Goal: Information Seeking & Learning: Learn about a topic

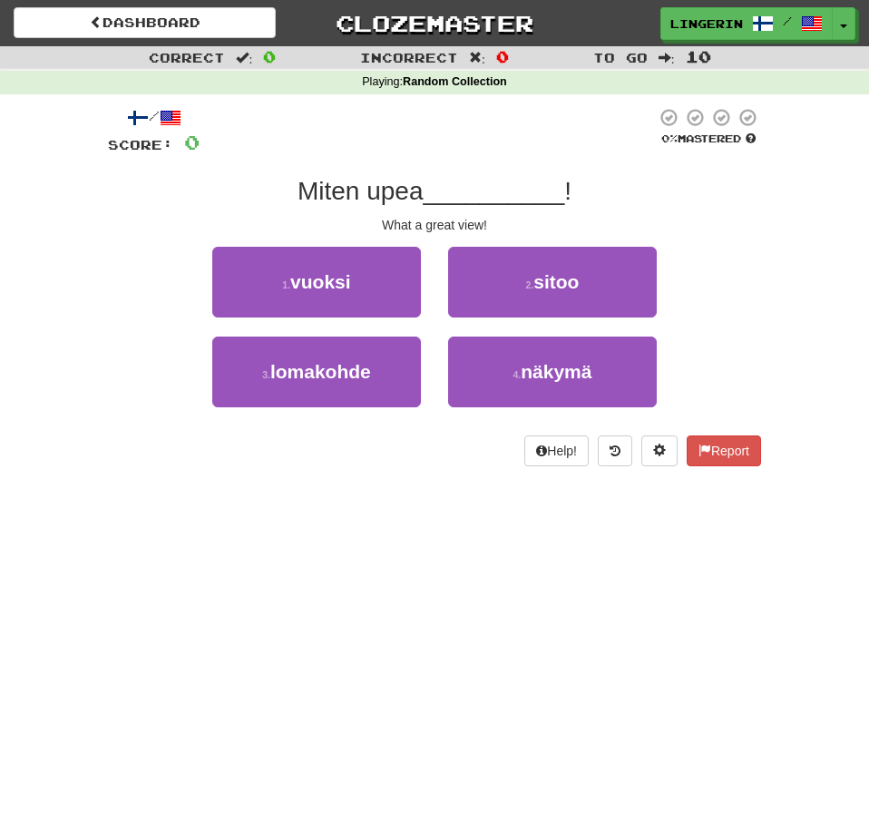
click at [506, 153] on div at bounding box center [428, 132] width 456 height 50
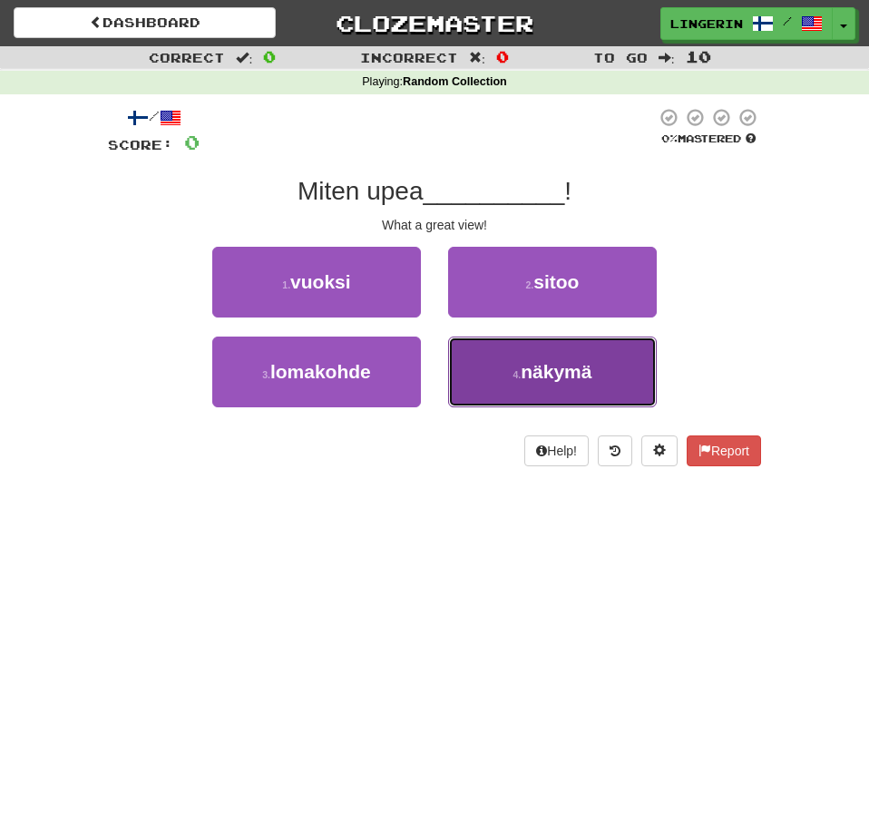
click at [619, 358] on button "4 . näkymä" at bounding box center [552, 372] width 209 height 71
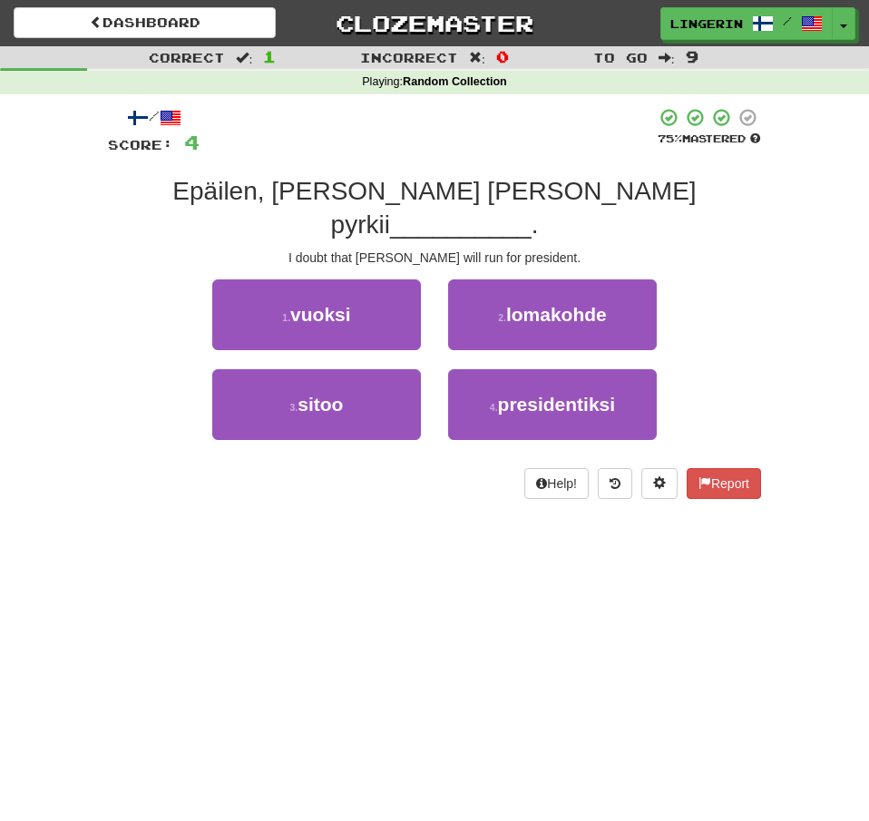
click at [790, 241] on div "Correct : 1 Incorrect : 0 To go : 9 Playing : Random Collection / Score: 4 75 %…" at bounding box center [434, 285] width 869 height 478
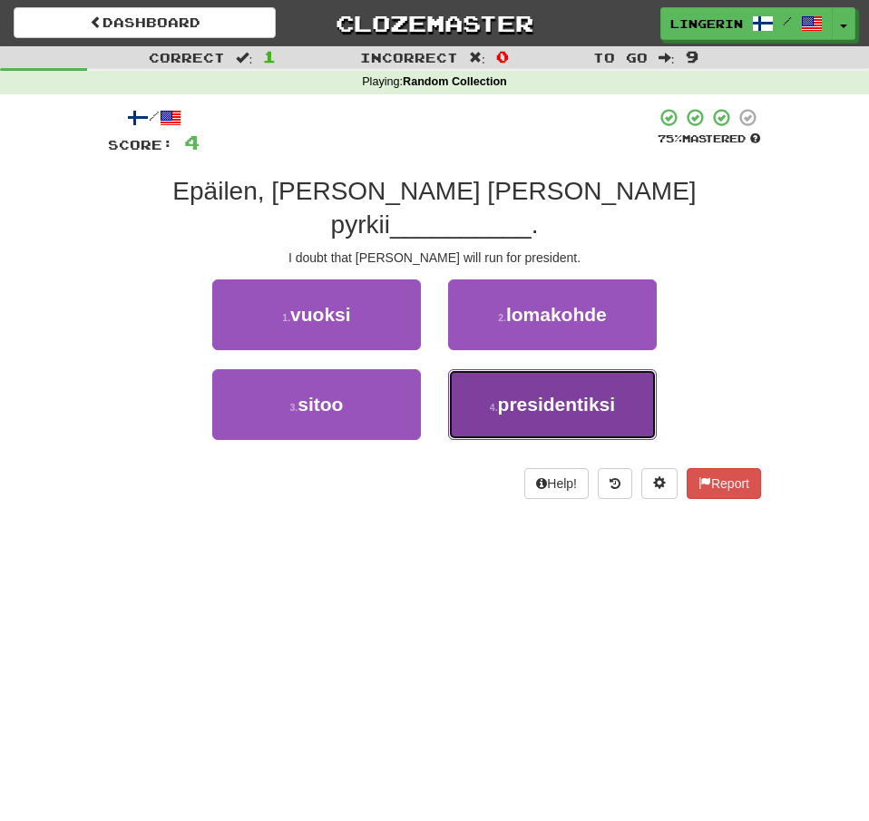
click at [542, 394] on span "presidentiksi" at bounding box center [557, 404] width 118 height 21
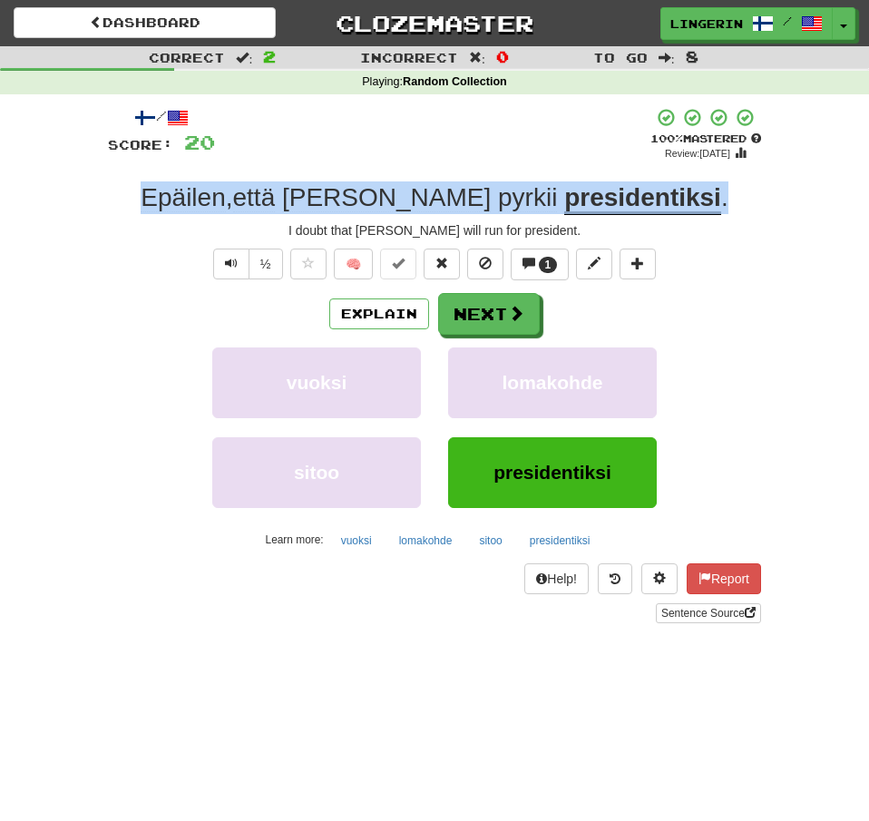
drag, startPoint x: 664, startPoint y: 202, endPoint x: 191, endPoint y: 188, distance: 472.8
click at [192, 188] on div "Epäilen , [PERSON_NAME] [PERSON_NAME] pyrkii presidentiksi ." at bounding box center [434, 197] width 653 height 33
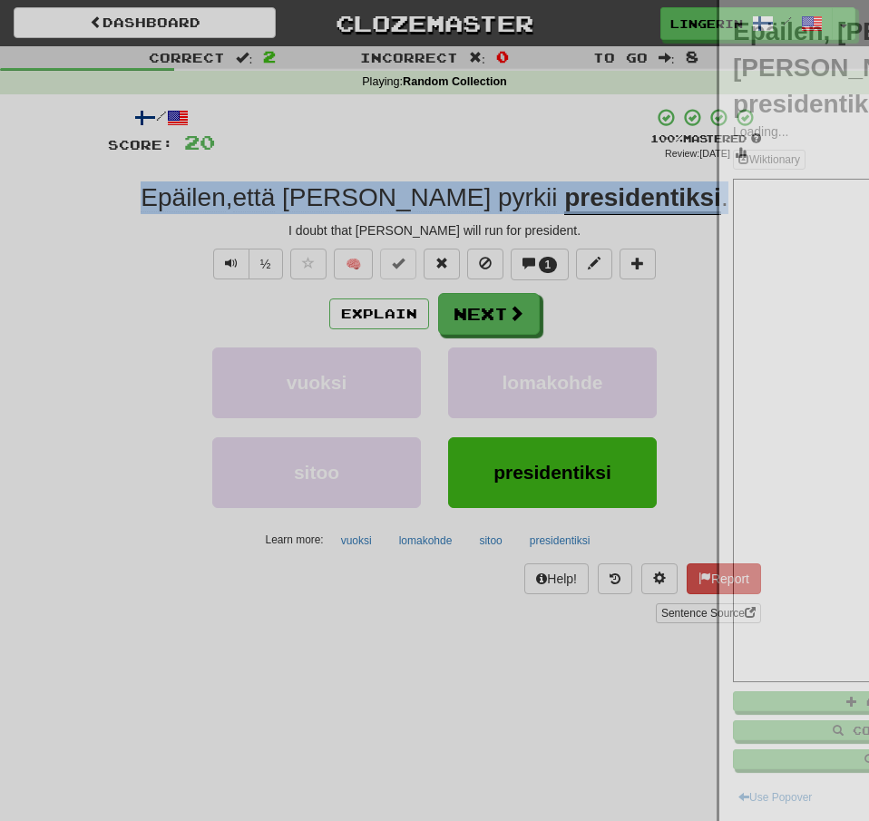
copy div "Epäilen , [PERSON_NAME] [PERSON_NAME] pyrkii presidentiksi ."
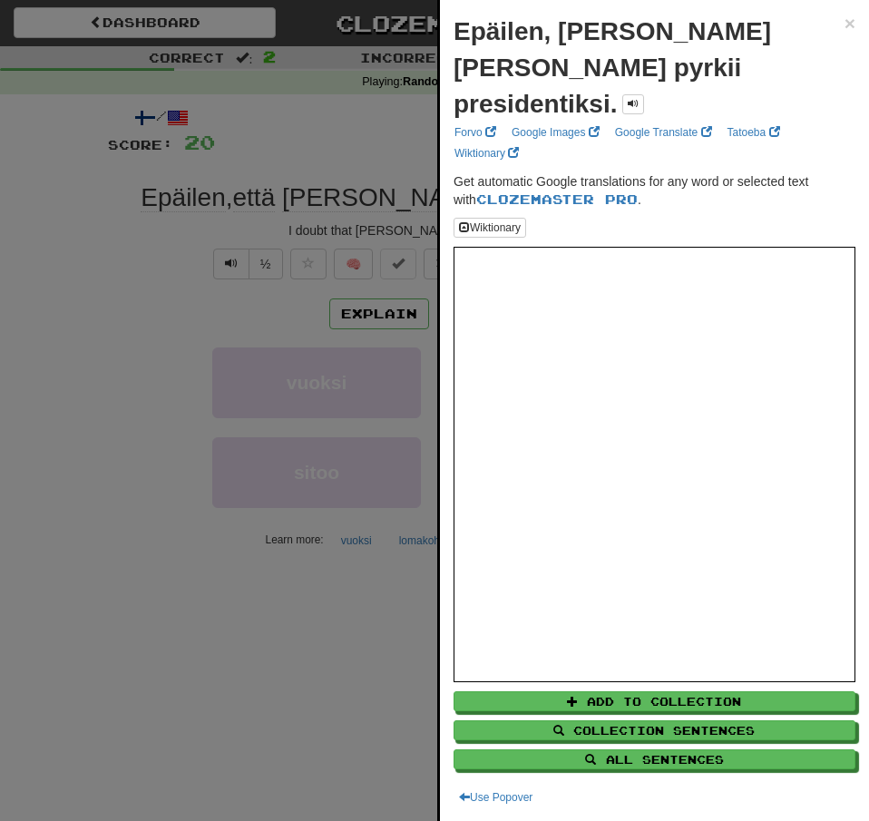
click at [43, 263] on div at bounding box center [434, 410] width 869 height 821
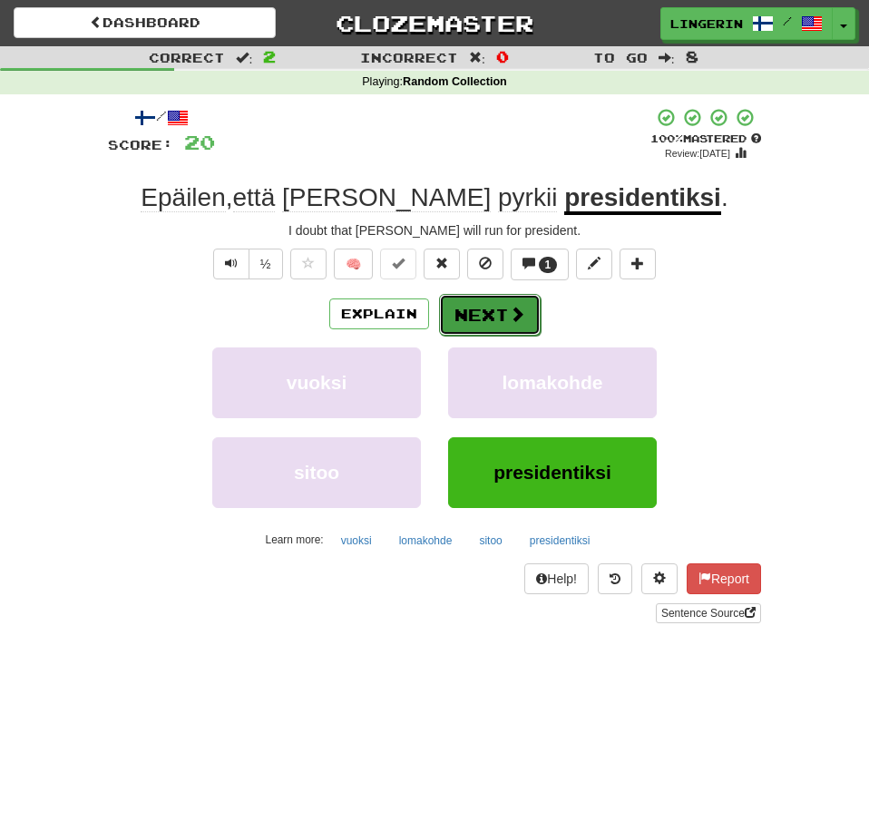
click at [519, 322] on span at bounding box center [517, 314] width 16 height 16
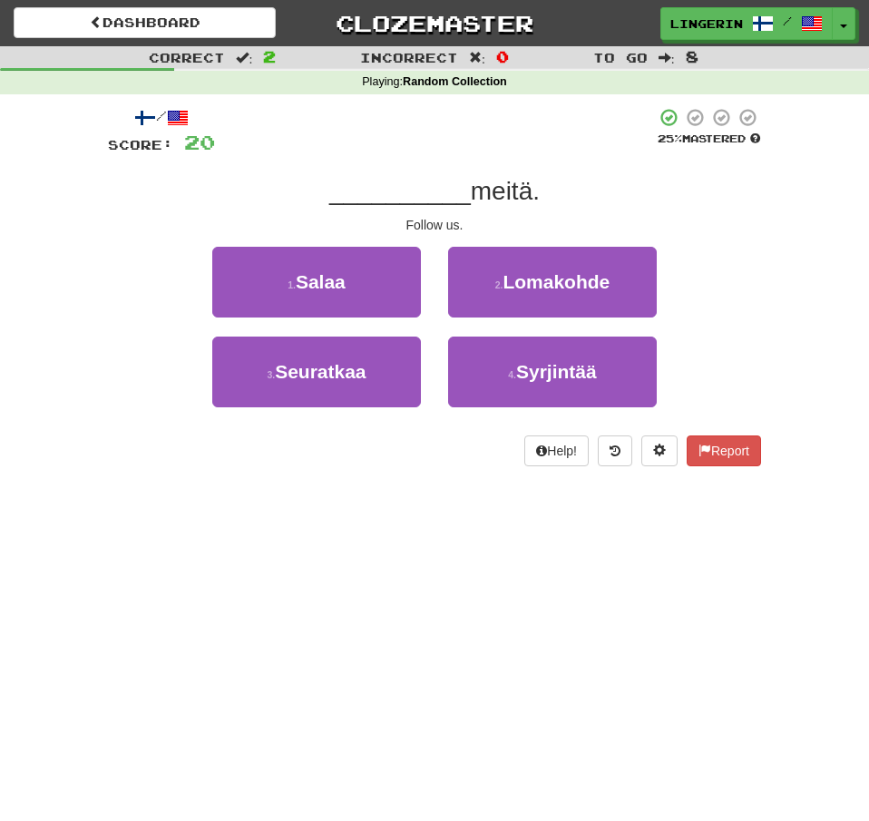
click at [781, 215] on div "Correct : 2 Incorrect : 0 To go : 8 Playing : Random Collection / Score: 20 25 …" at bounding box center [434, 268] width 869 height 445
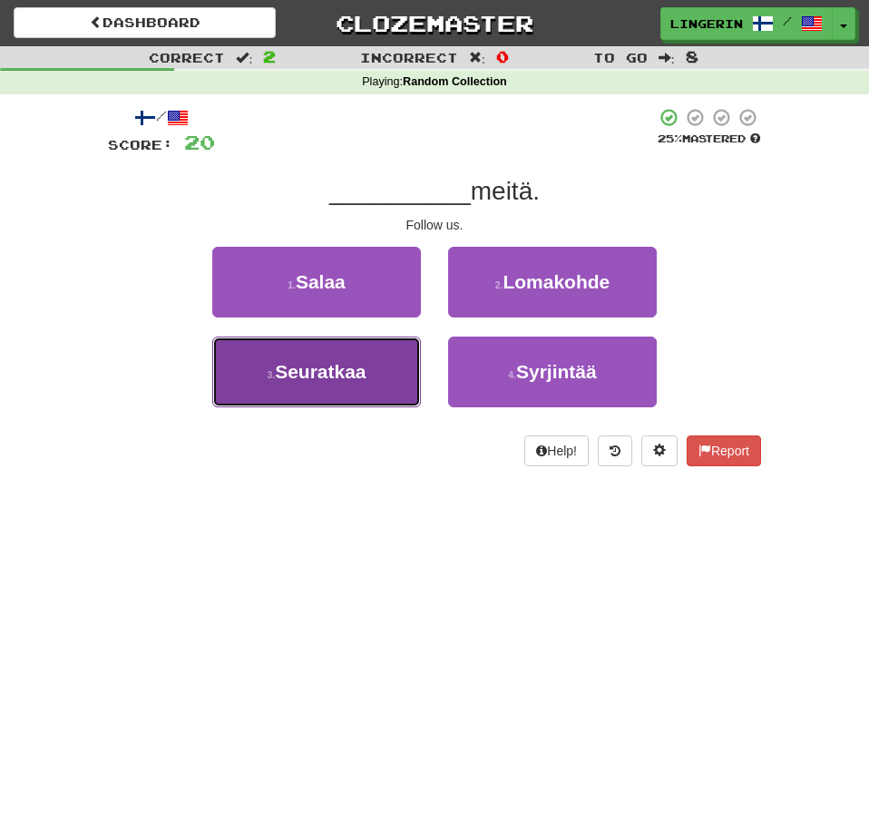
click at [353, 382] on span "Seuratkaa" at bounding box center [320, 371] width 91 height 21
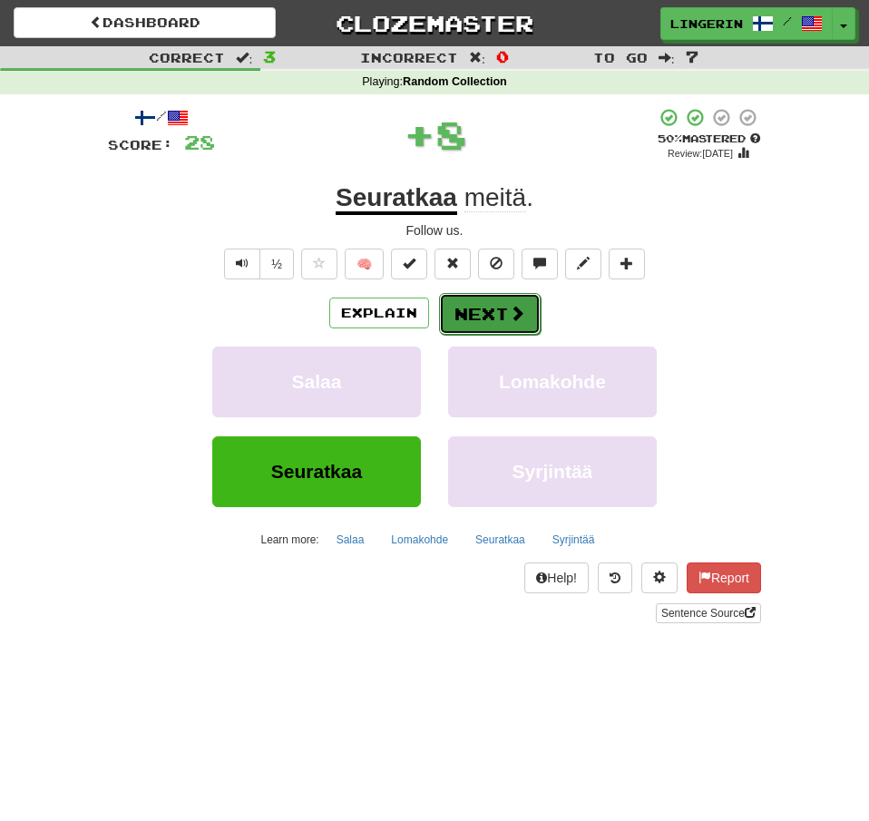
click at [511, 321] on span at bounding box center [517, 313] width 16 height 16
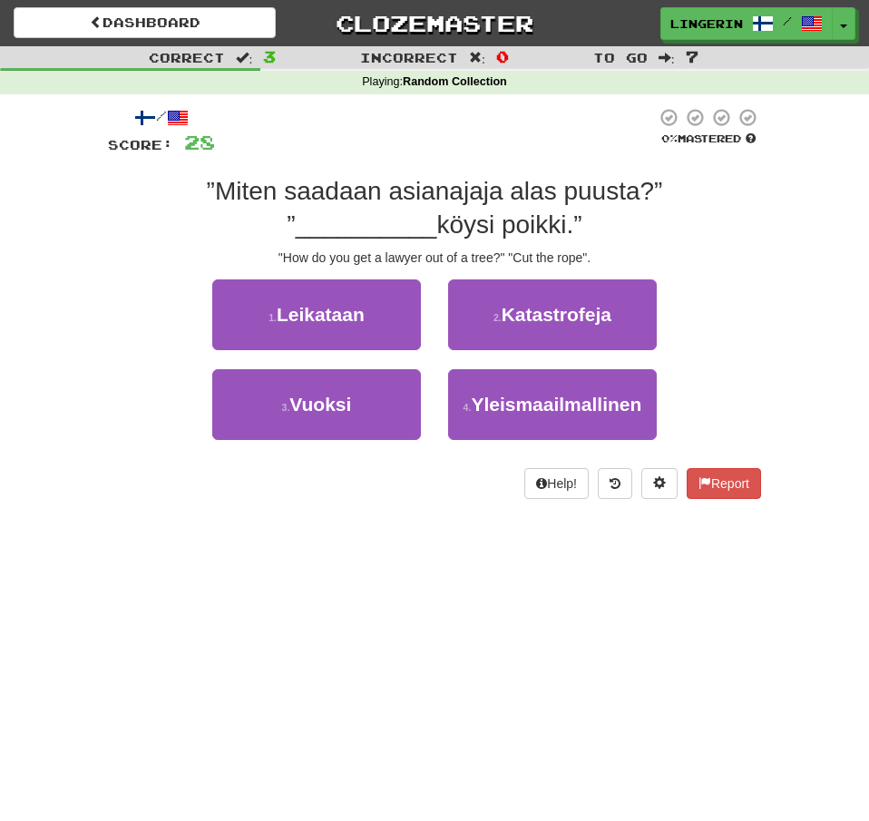
click at [760, 256] on div ""How do you get a lawyer out of a tree?" "Cut the rope"." at bounding box center [434, 258] width 653 height 18
click at [782, 235] on div "Correct : 3 Incorrect : 0 To go : 7 Playing : Random Collection / Score: 28 0 %…" at bounding box center [434, 285] width 869 height 478
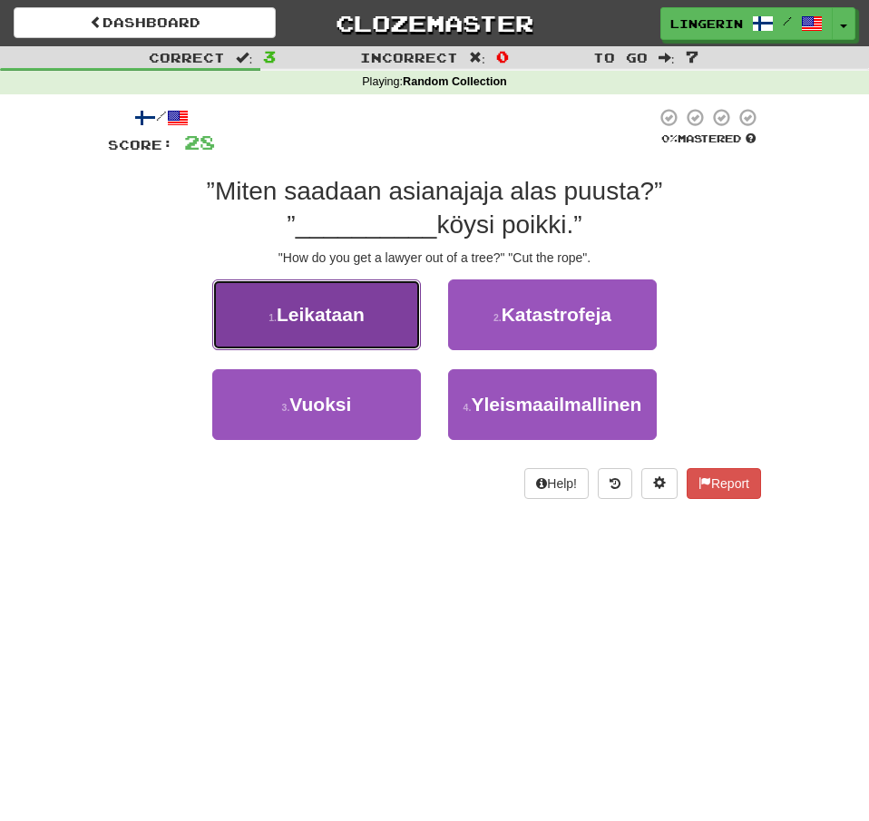
click at [327, 325] on span "Leikataan" at bounding box center [321, 314] width 88 height 21
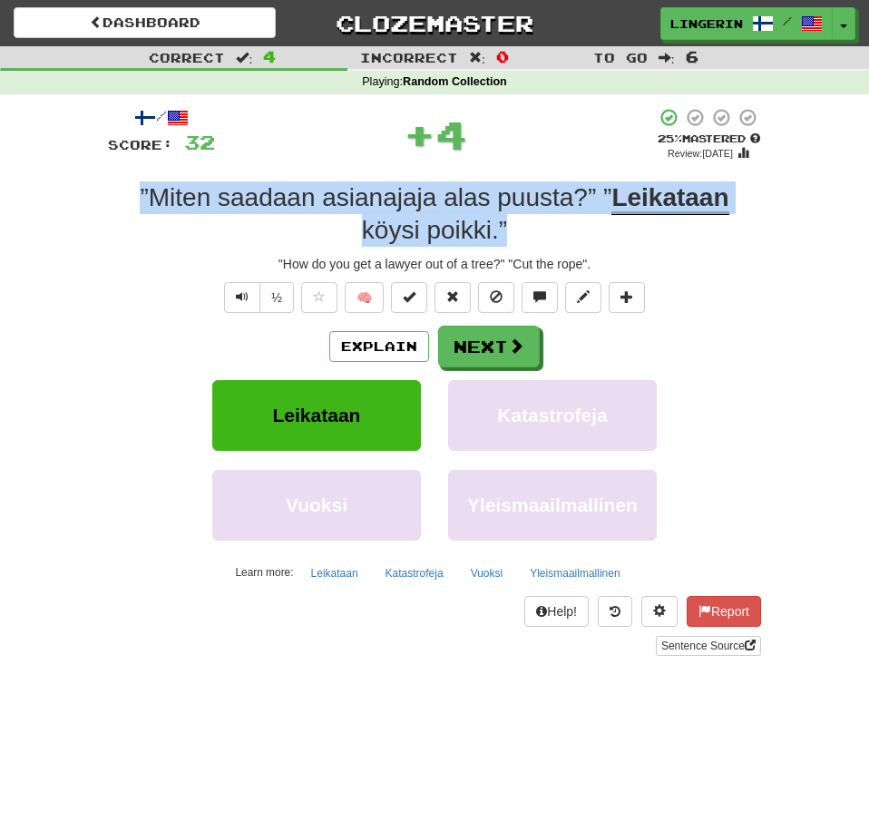
drag, startPoint x: 516, startPoint y: 233, endPoint x: 117, endPoint y: 197, distance: 400.7
click at [117, 197] on div "”Miten saadaan asianajaja alas puusta ? ” ” Leikataan köysi poikki . ”" at bounding box center [434, 214] width 653 height 66
copy div "”Miten saadaan asianajaja alas puusta ? ” ” Leikataan köysi poikki . ”"
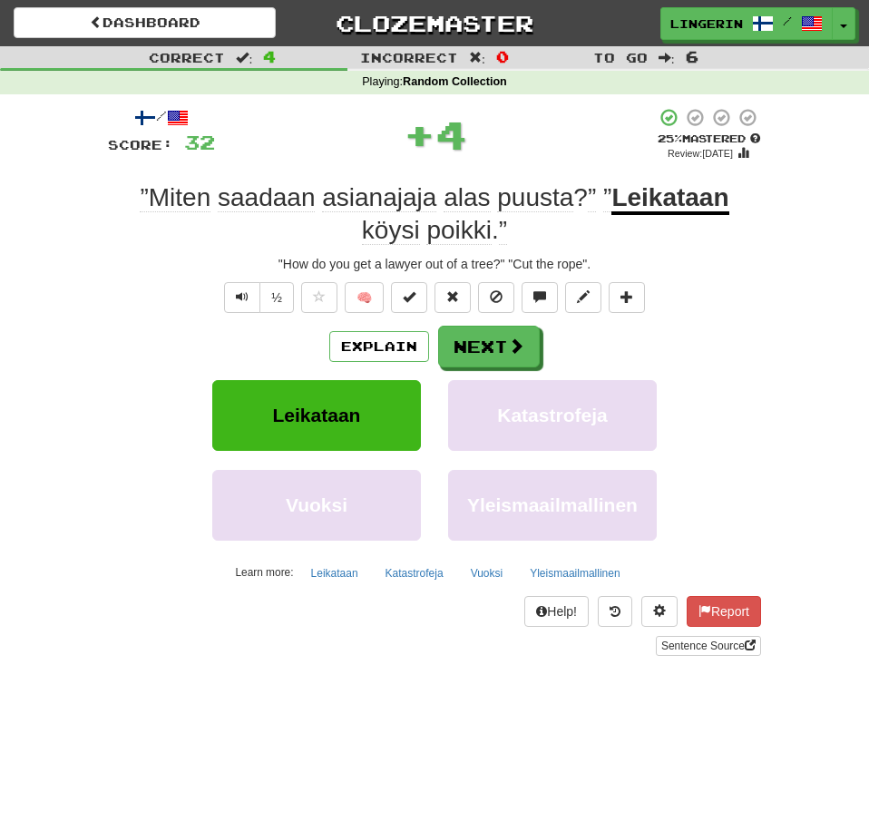
click at [30, 229] on div "Correct : 4 Incorrect : 0 To go : 6 Playing : Random Collection / Score: 32 + 4…" at bounding box center [434, 363] width 869 height 635
click at [488, 325] on div "/ Score: 32 + 4 25 % Mastered Review: 2025-09-19 ”Miten saadaan asianajaja alas…" at bounding box center [434, 381] width 653 height 549
click at [493, 336] on button "Next" at bounding box center [490, 348] width 102 height 42
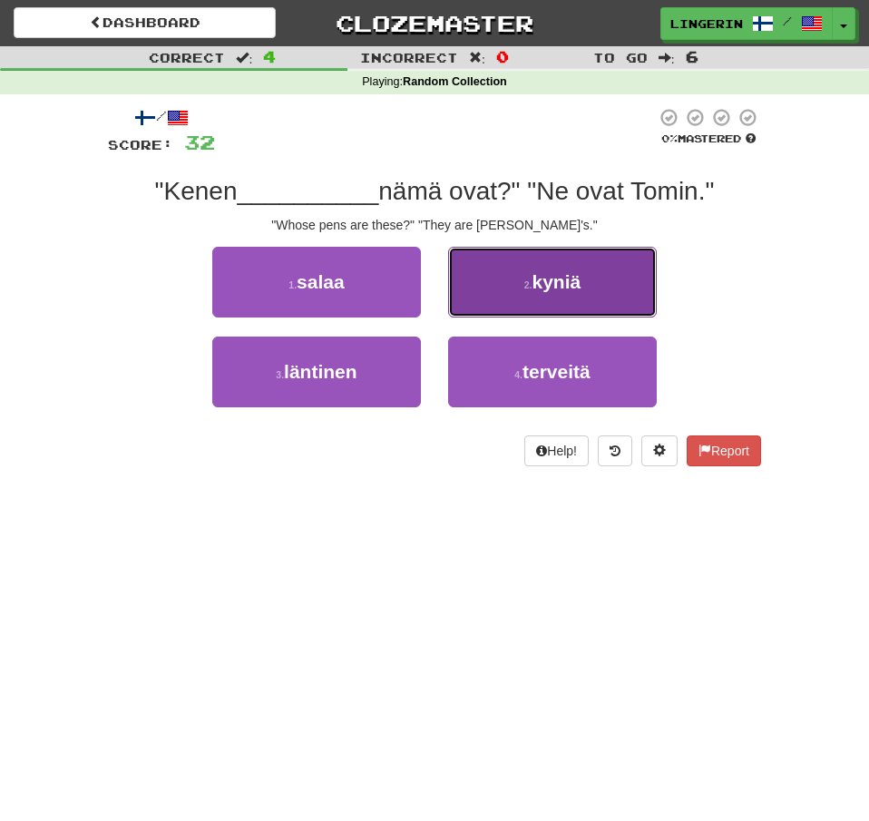
click at [537, 276] on span "kyniä" at bounding box center [556, 281] width 49 height 21
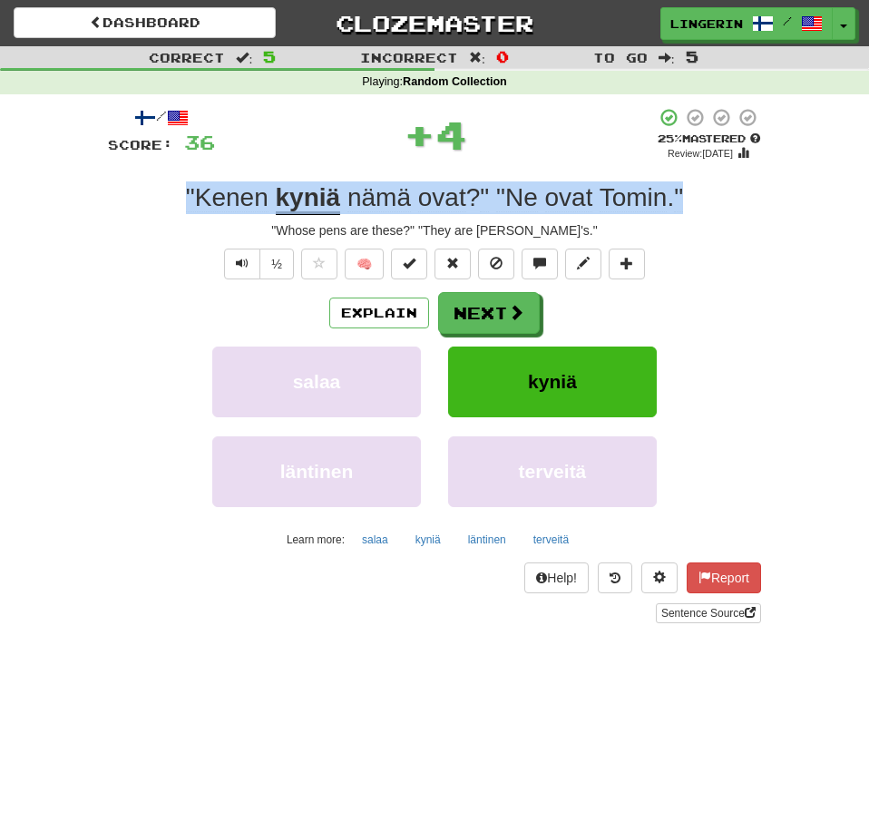
drag, startPoint x: 647, startPoint y: 190, endPoint x: 110, endPoint y: 177, distance: 537.1
click at [110, 177] on div "/ Score: 36 + 4 25 % Mastered Review: 2025-09-19 "Kenen kyniä nämä ovat ? " "Ne…" at bounding box center [434, 365] width 653 height 516
copy div ""Kenen kyniä nämä ovat ? " "Ne ovat Tomin . ""
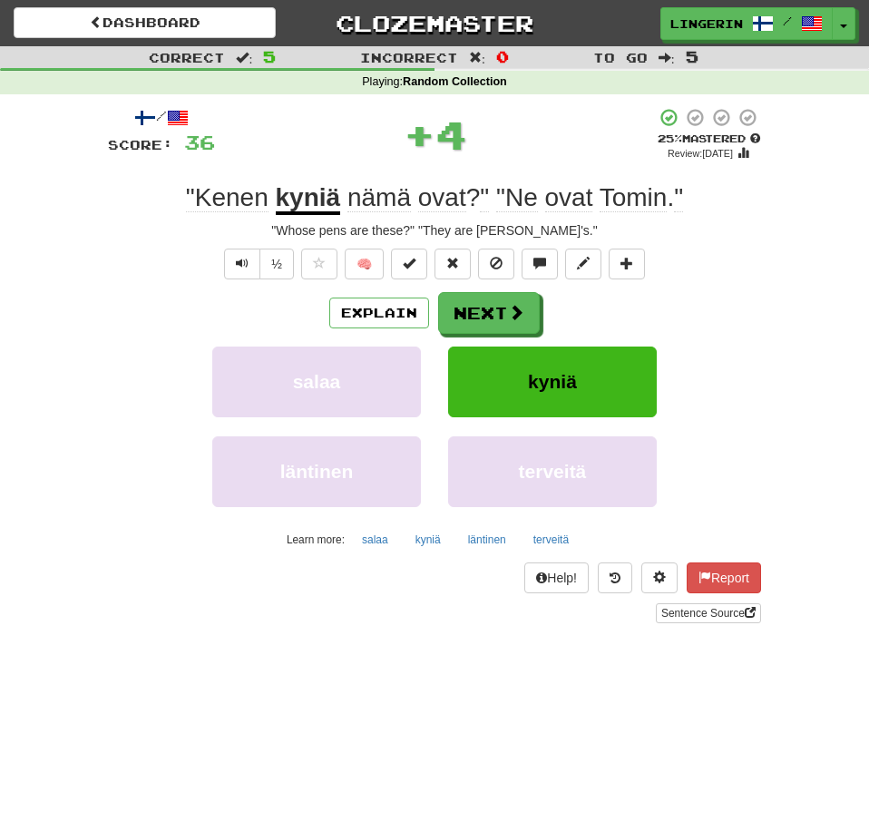
drag, startPoint x: 31, startPoint y: 238, endPoint x: 50, endPoint y: 223, distance: 23.9
click at [31, 237] on div "Correct : 5 Incorrect : 0 To go : 5 Playing : Random Collection / Score: 36 + 4…" at bounding box center [434, 347] width 869 height 602
click at [532, 317] on button "Next" at bounding box center [490, 314] width 102 height 42
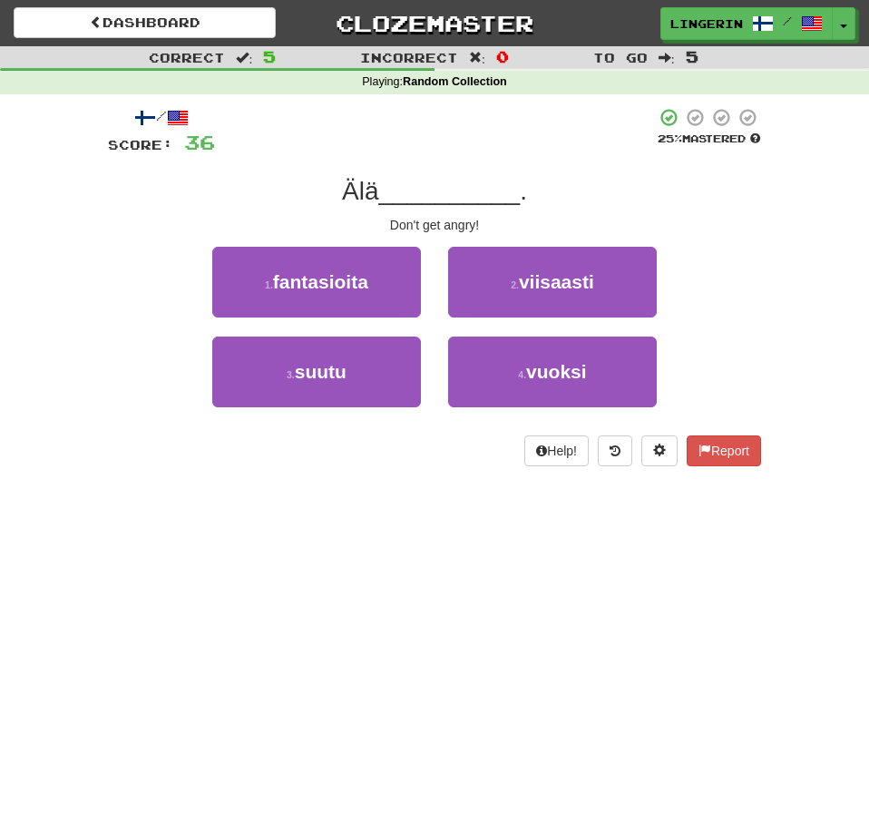
click at [763, 258] on div "/ Score: 36 25 % Mastered Älä __________ . Don't get angry! 1 . fantasioita 2 .…" at bounding box center [434, 292] width 680 height 397
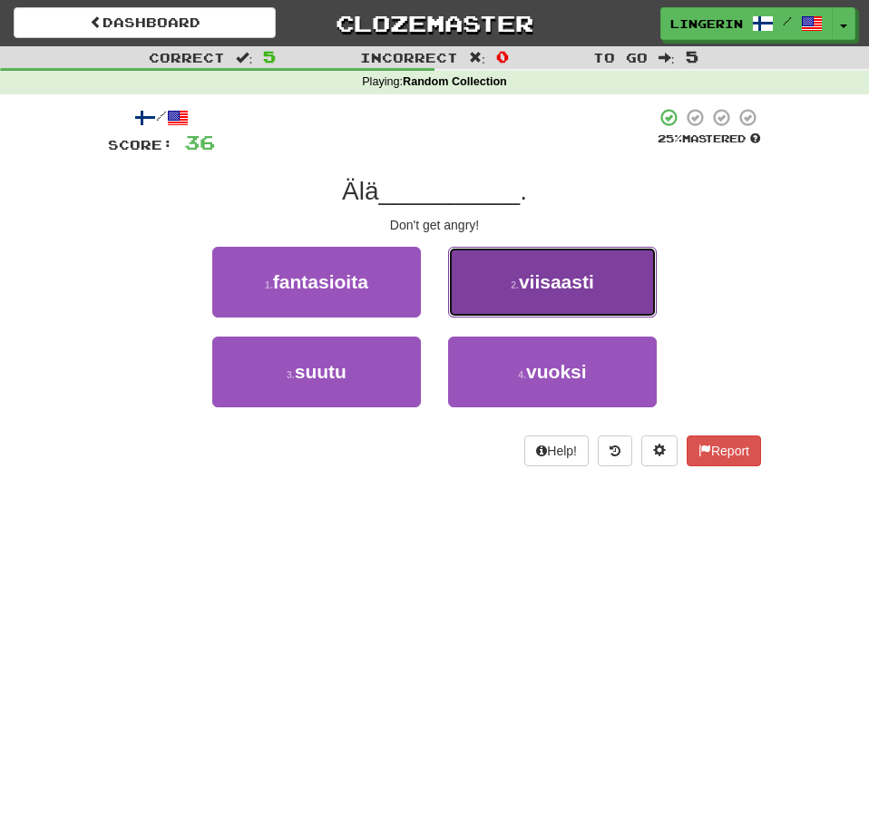
click at [623, 291] on button "2 . viisaasti" at bounding box center [552, 282] width 209 height 71
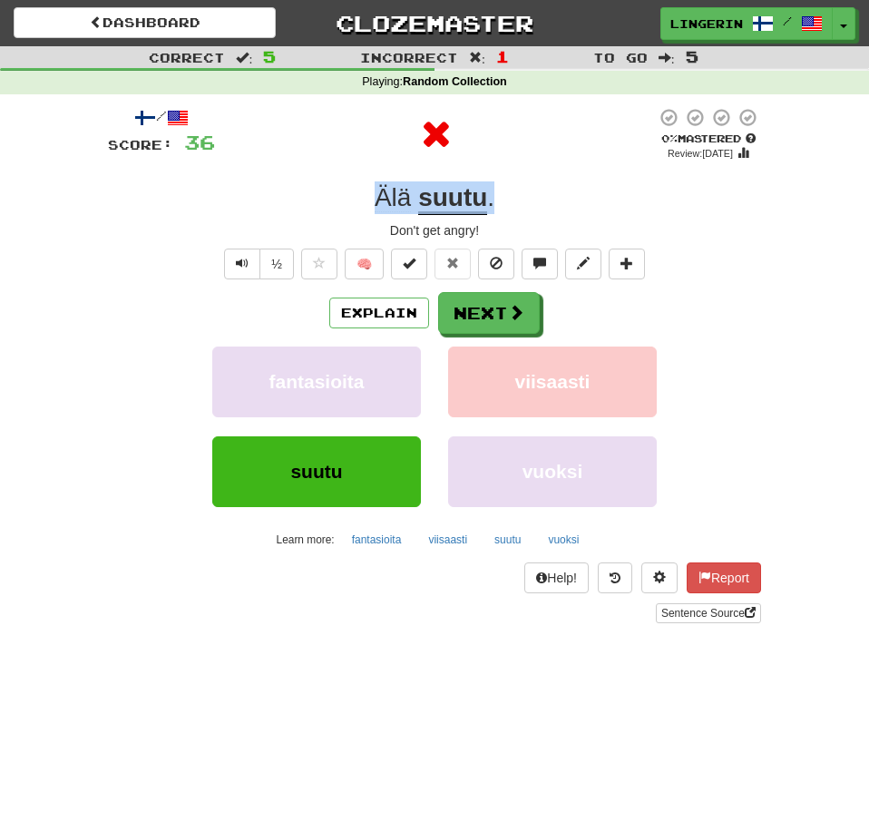
drag, startPoint x: 448, startPoint y: 204, endPoint x: 303, endPoint y: 196, distance: 145.4
click at [303, 196] on div "Älä suutu ." at bounding box center [434, 197] width 653 height 33
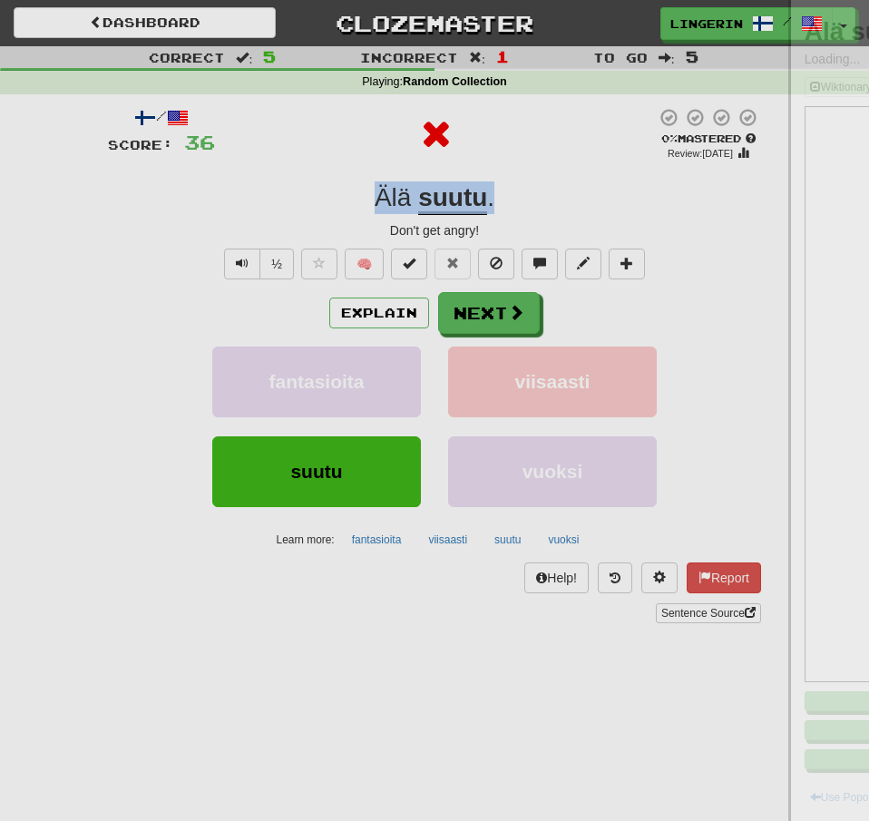
copy div "Älä suutu ."
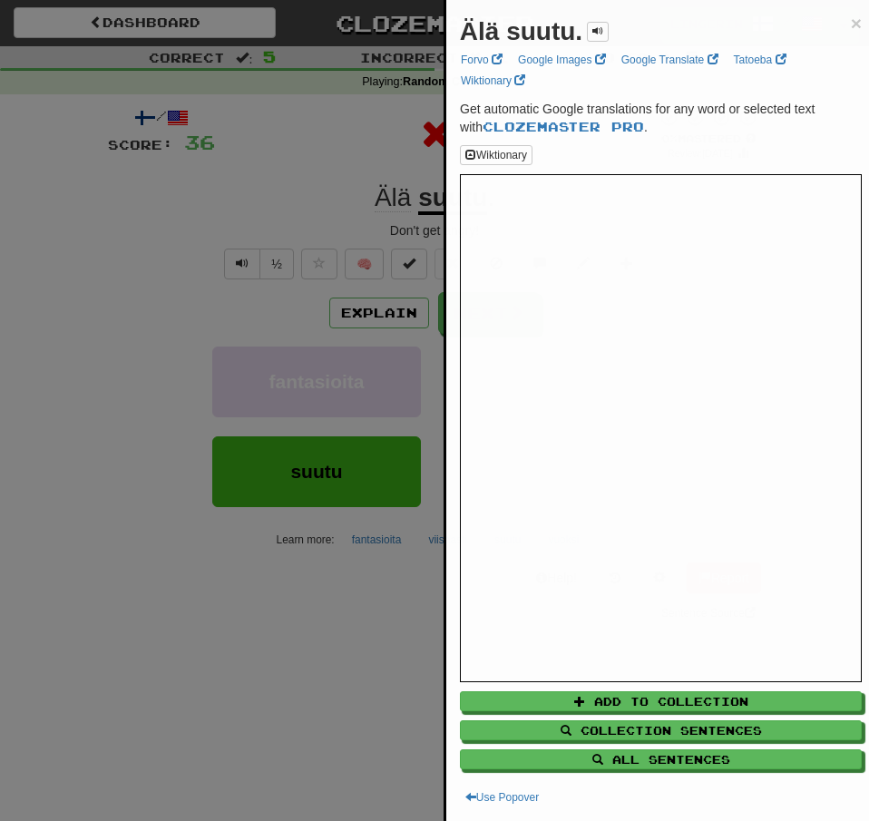
click at [204, 191] on div at bounding box center [434, 410] width 869 height 821
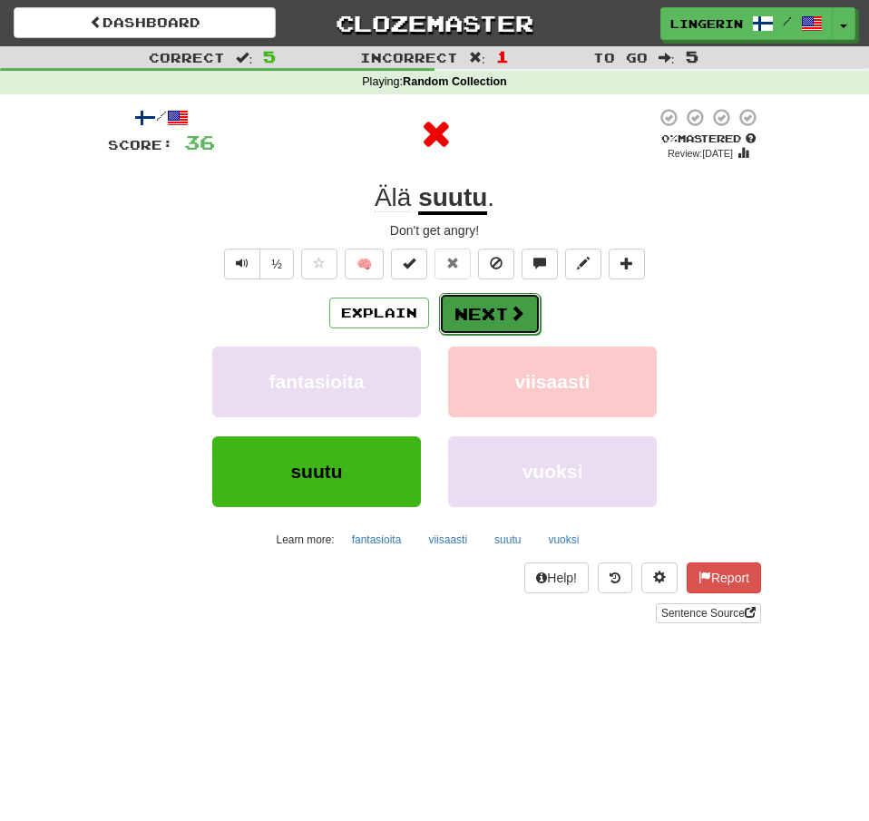
click at [493, 321] on button "Next" at bounding box center [490, 314] width 102 height 42
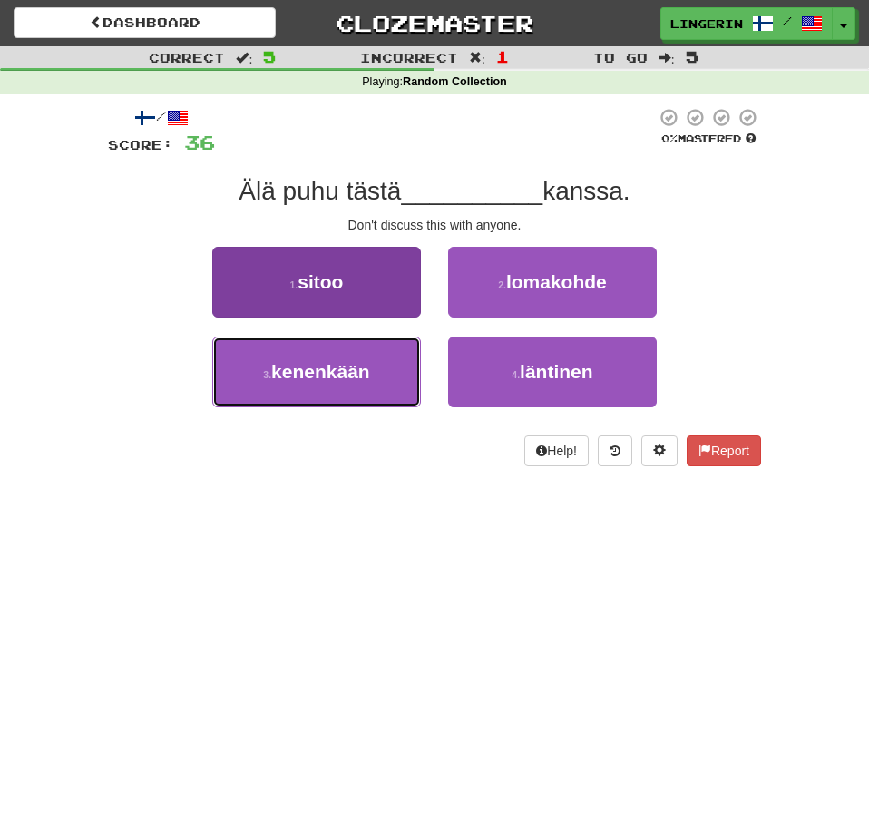
drag, startPoint x: 398, startPoint y: 379, endPoint x: 417, endPoint y: 376, distance: 19.4
click at [400, 380] on button "3 . kenenkään" at bounding box center [316, 372] width 209 height 71
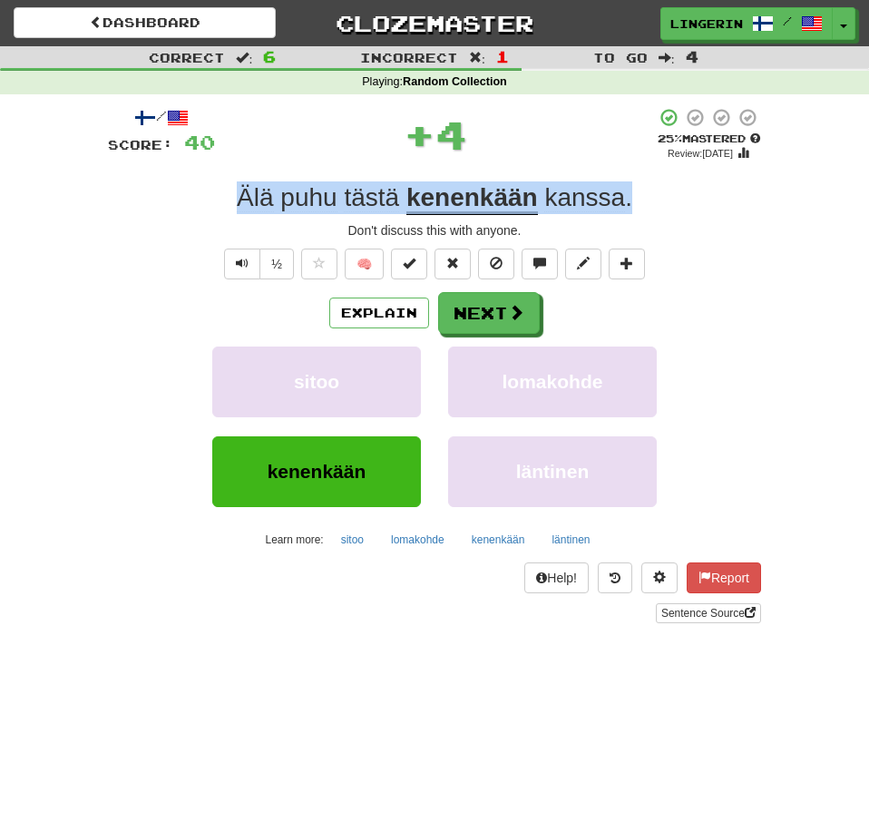
drag, startPoint x: 666, startPoint y: 210, endPoint x: 150, endPoint y: 188, distance: 516.6
click at [150, 188] on div "Älä puhu tästä kenenkään kanssa ." at bounding box center [434, 197] width 653 height 33
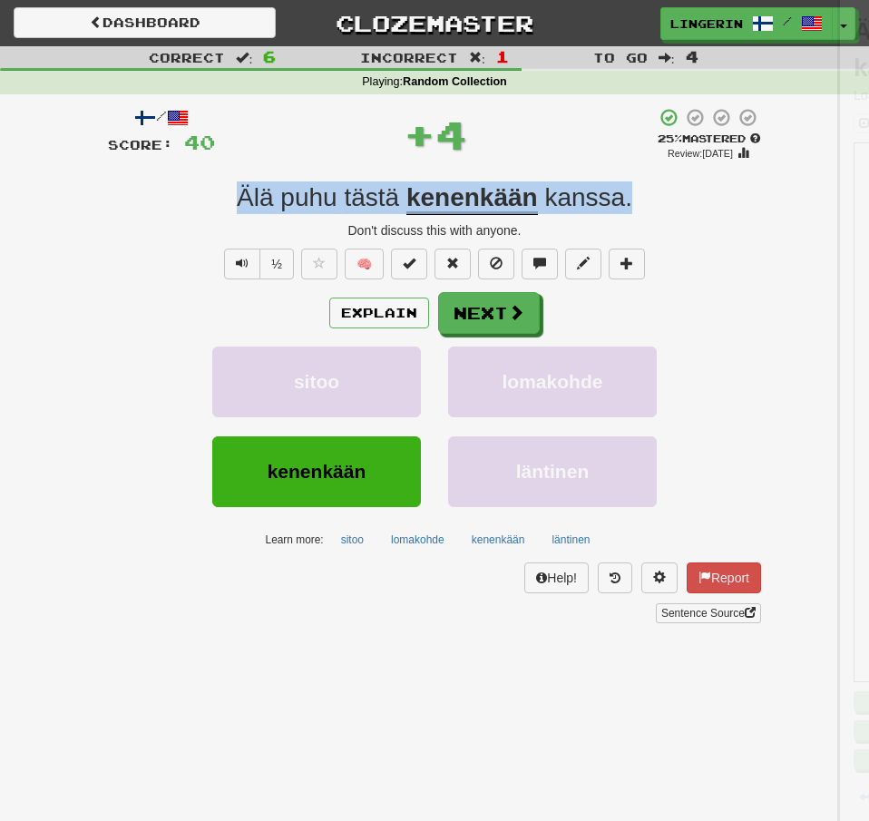
copy div "Älä puhu tästä kenenkään kanssa ."
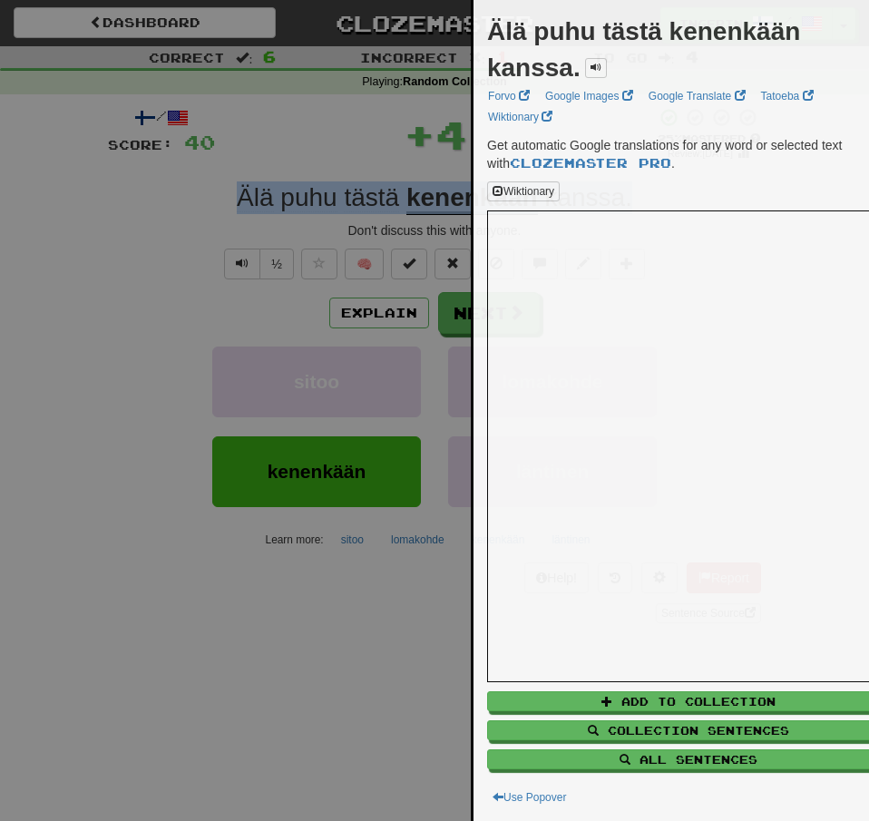
click at [83, 207] on div at bounding box center [434, 410] width 869 height 821
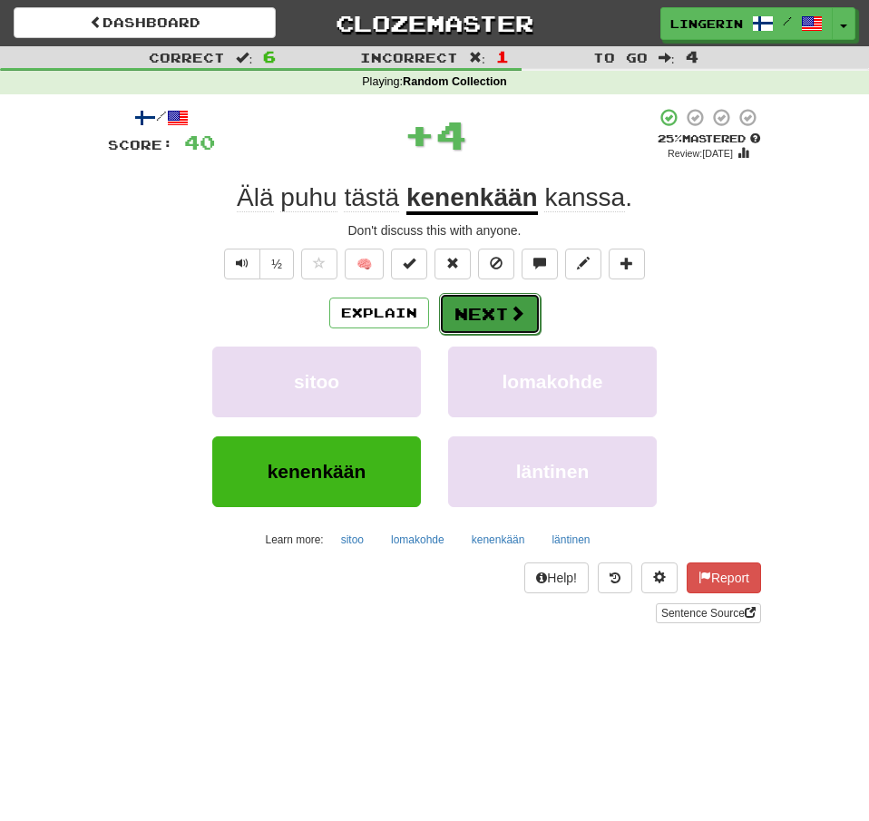
click at [507, 320] on button "Next" at bounding box center [490, 314] width 102 height 42
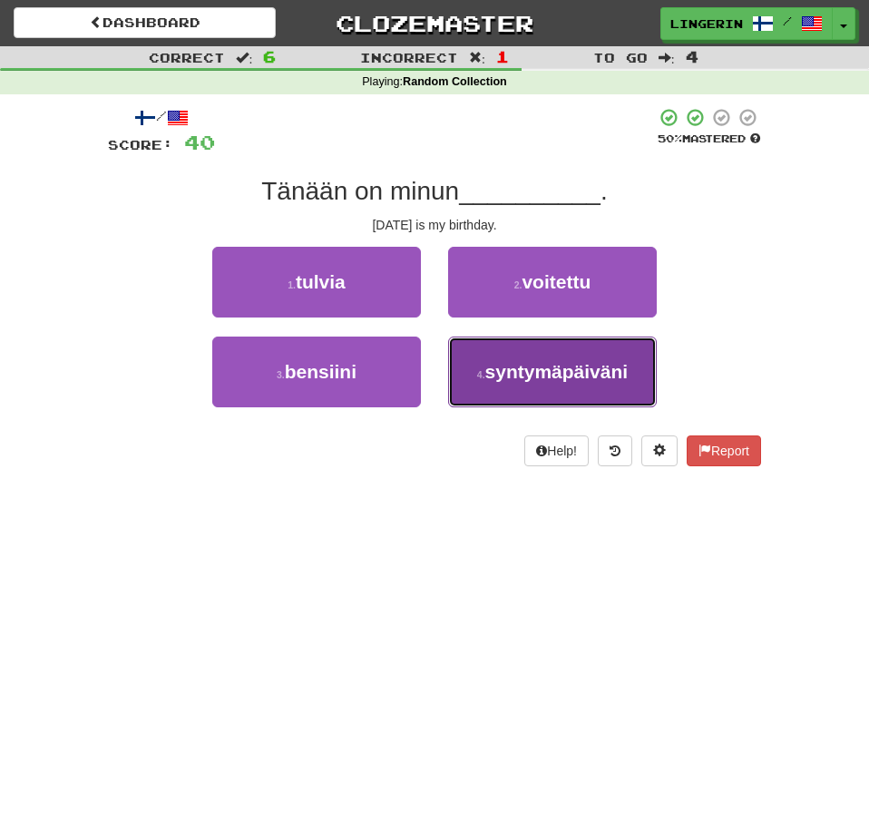
click at [568, 369] on span "syntymäpäiväni" at bounding box center [556, 371] width 143 height 21
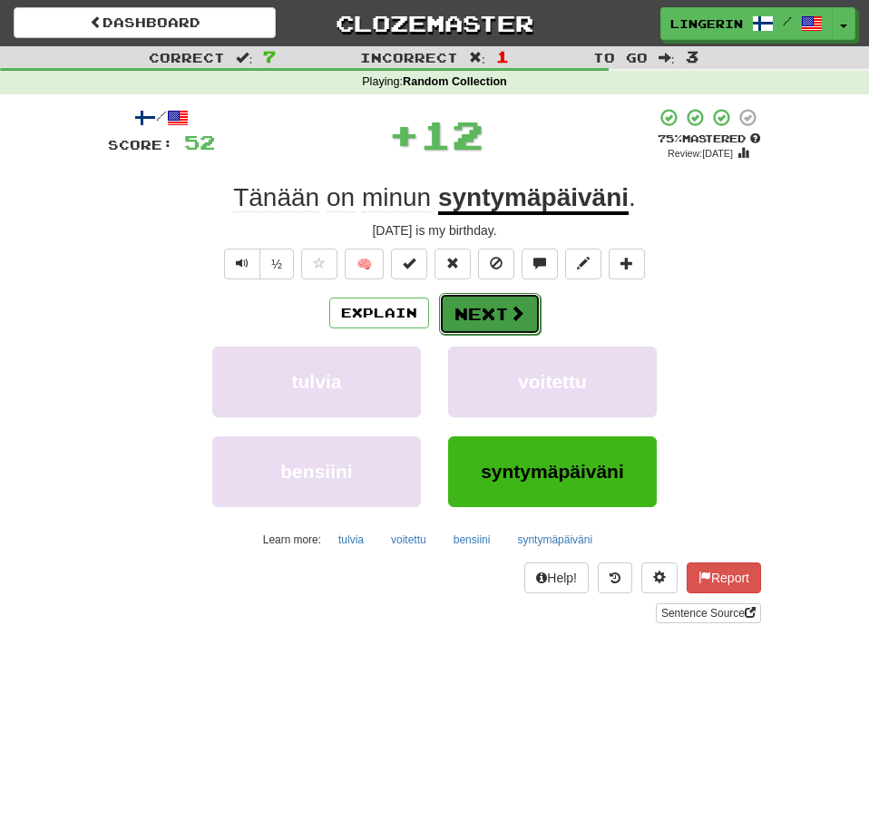
click at [491, 313] on button "Next" at bounding box center [490, 314] width 102 height 42
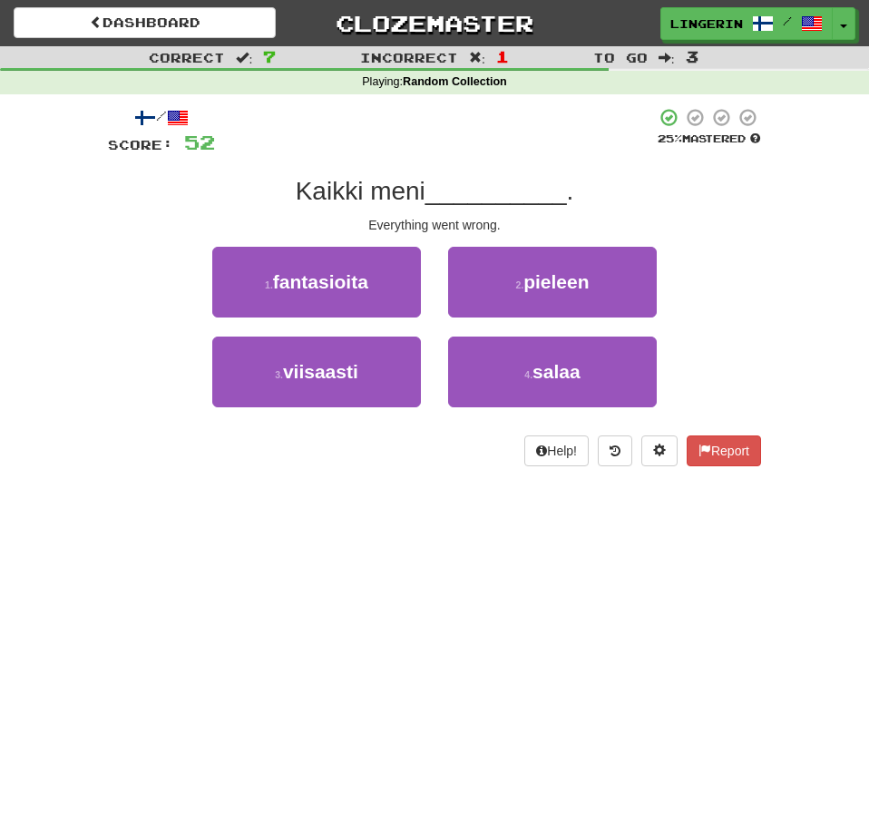
click at [764, 234] on div "/ Score: 52 25 % Mastered Kaikki meni __________ . Everything went wrong. 1 . f…" at bounding box center [434, 292] width 680 height 397
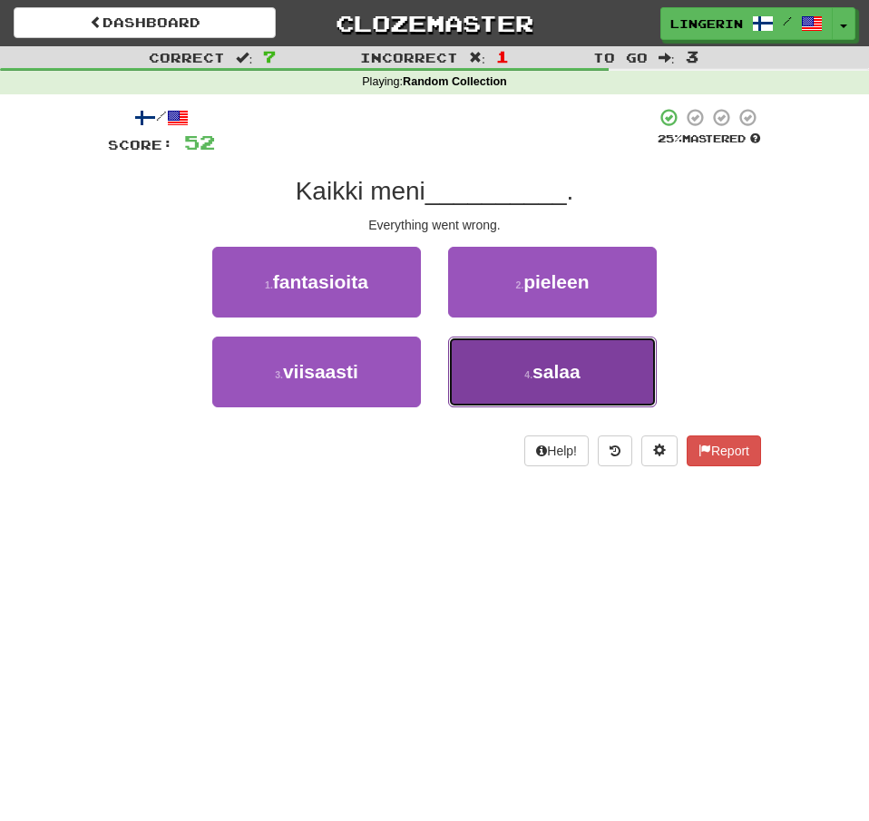
click at [593, 358] on button "4 . salaa" at bounding box center [552, 372] width 209 height 71
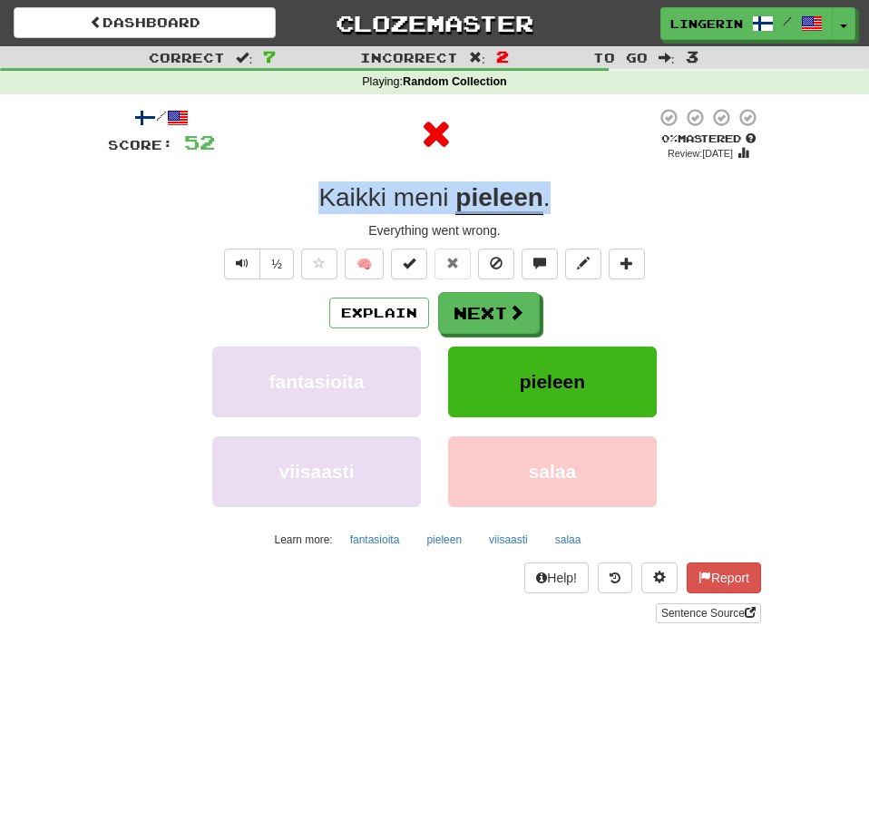
drag, startPoint x: 577, startPoint y: 190, endPoint x: 197, endPoint y: 184, distance: 380.1
click at [198, 184] on div "Kaikki meni pieleen ." at bounding box center [434, 197] width 653 height 33
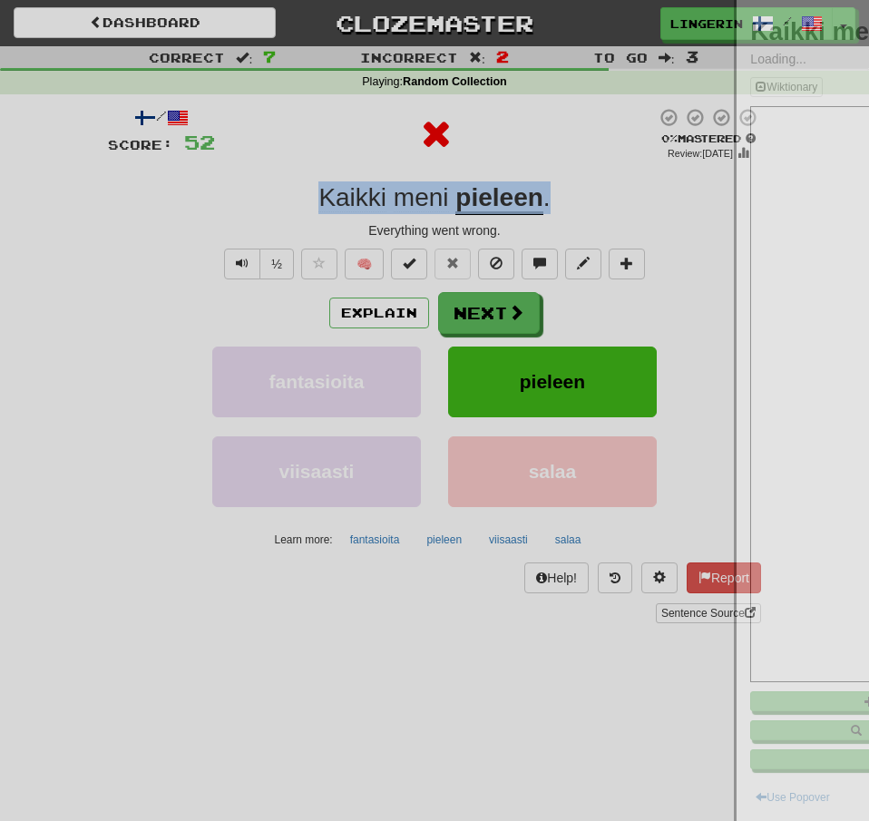
copy div "Kaikki meni pieleen ."
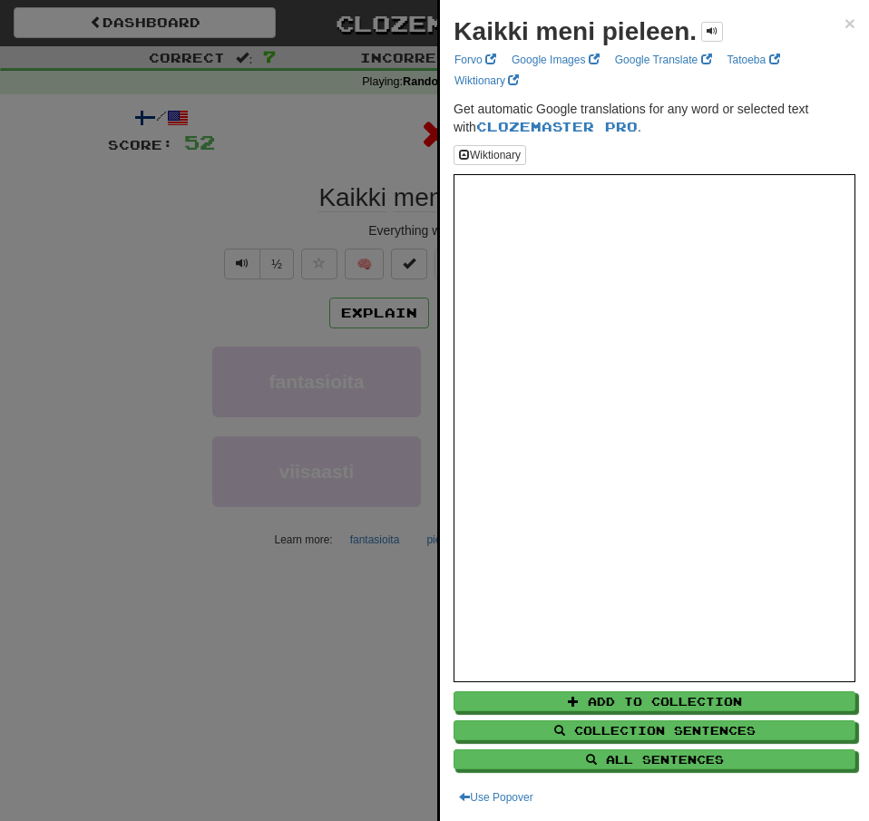
drag, startPoint x: 153, startPoint y: 190, endPoint x: 224, endPoint y: 205, distance: 72.4
click at [153, 189] on div at bounding box center [434, 410] width 869 height 821
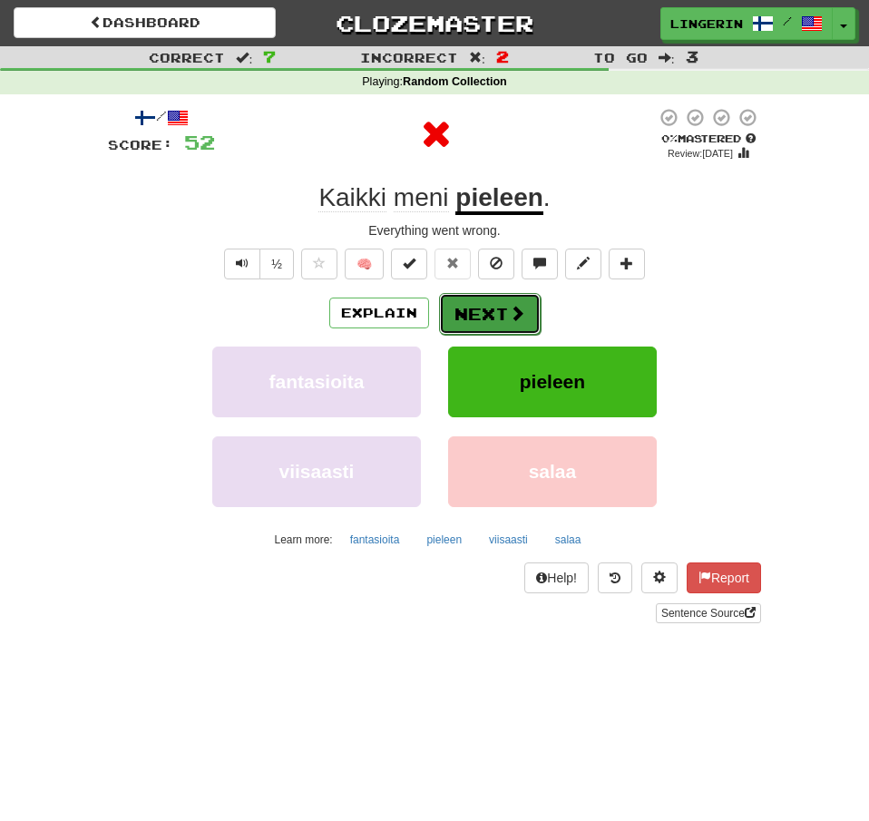
click at [503, 311] on button "Next" at bounding box center [490, 314] width 102 height 42
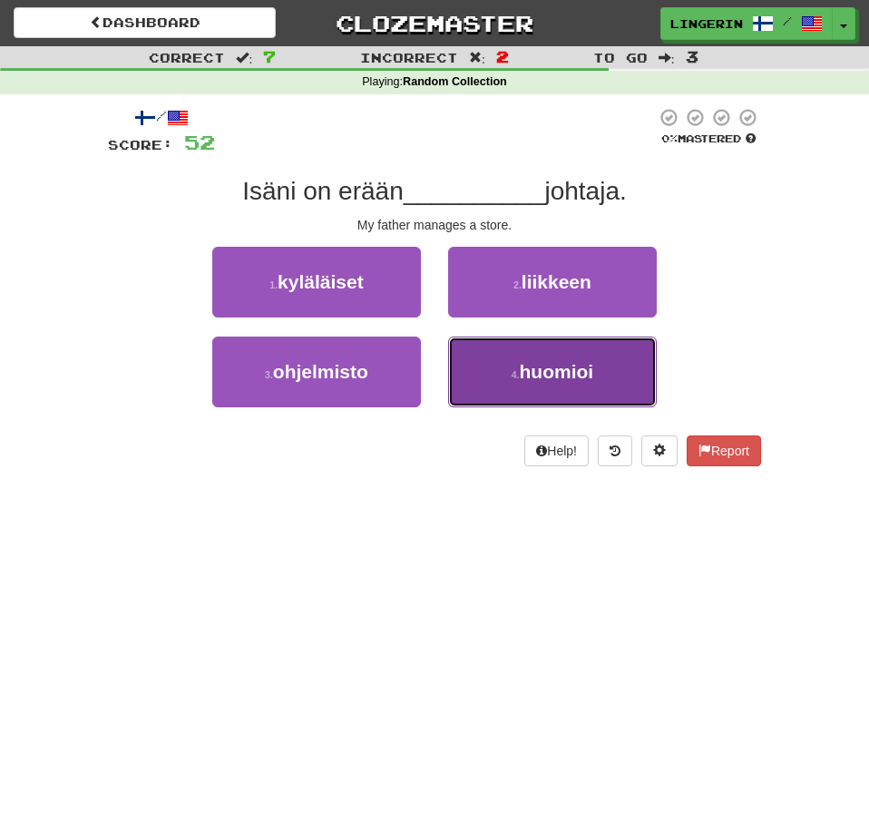
click at [526, 382] on span "huomioi" at bounding box center [557, 371] width 74 height 21
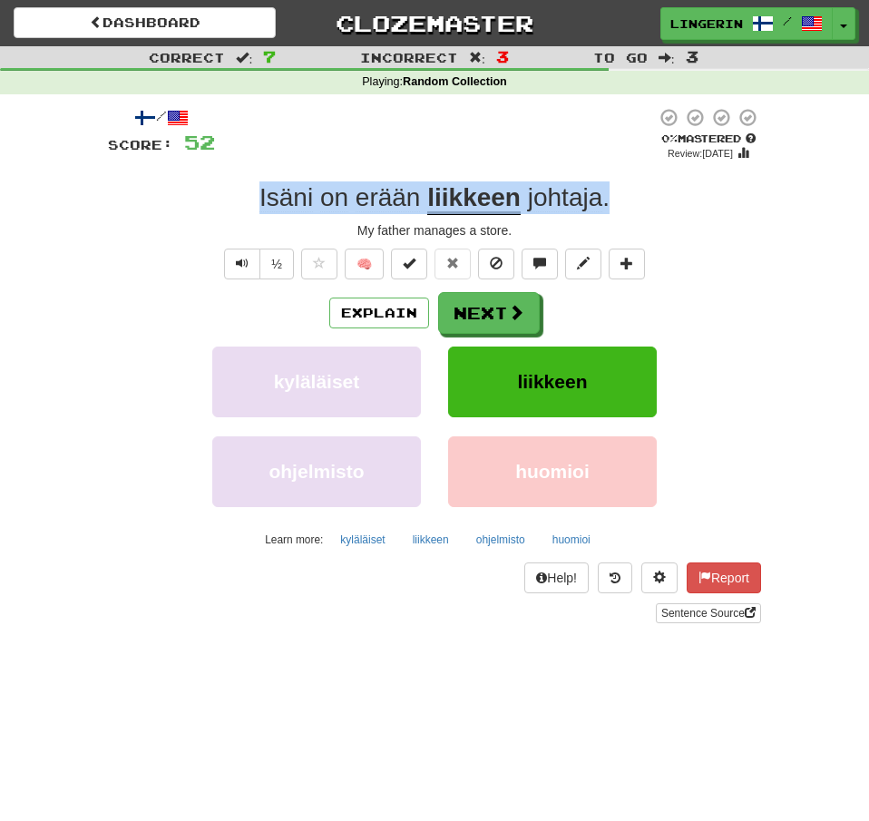
drag, startPoint x: 521, startPoint y: 198, endPoint x: 201, endPoint y: 181, distance: 319.7
click at [201, 181] on div "Isäni on erään liikkeen johtaja ." at bounding box center [434, 197] width 653 height 33
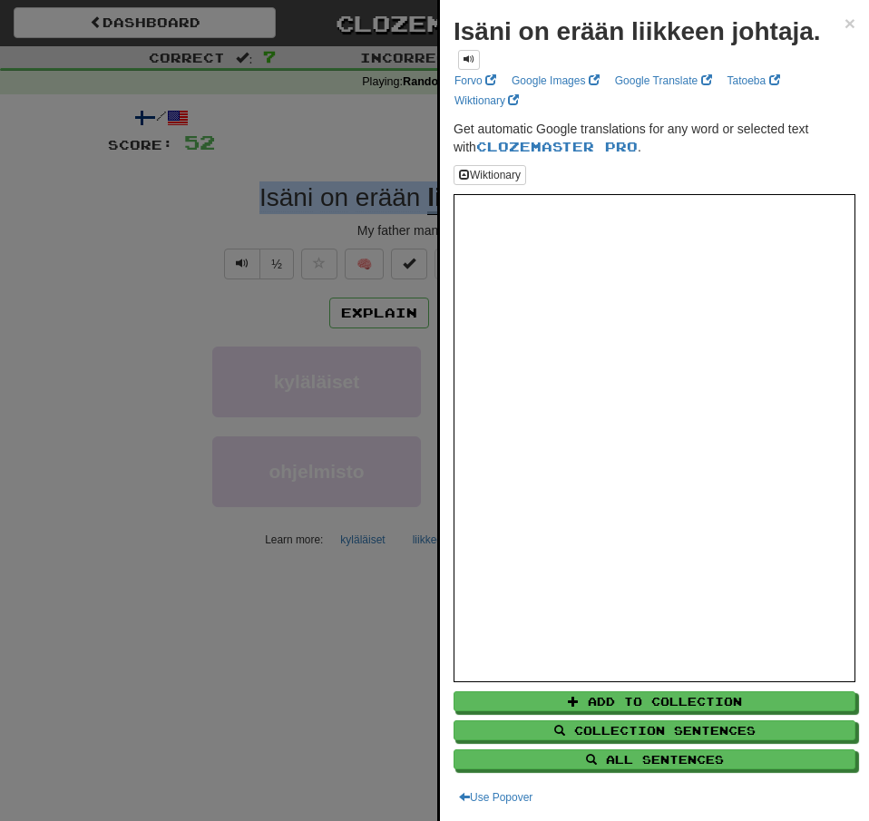
copy div "Isäni on erään liikkeen johtaja ."
click at [159, 233] on div at bounding box center [434, 410] width 869 height 821
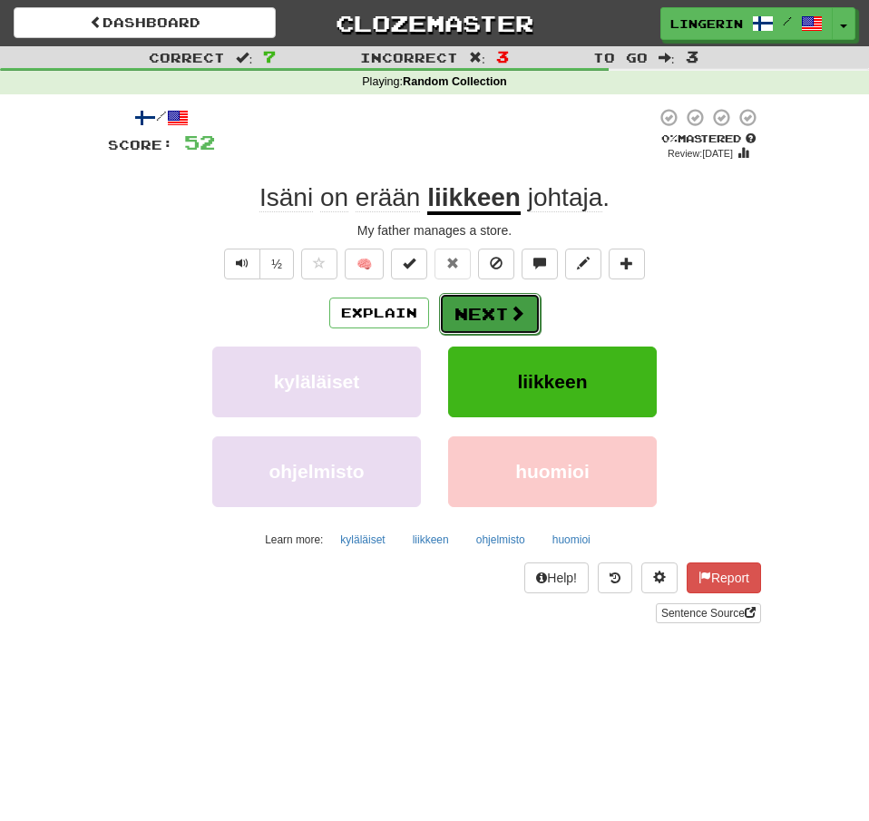
click at [513, 309] on span at bounding box center [517, 313] width 16 height 16
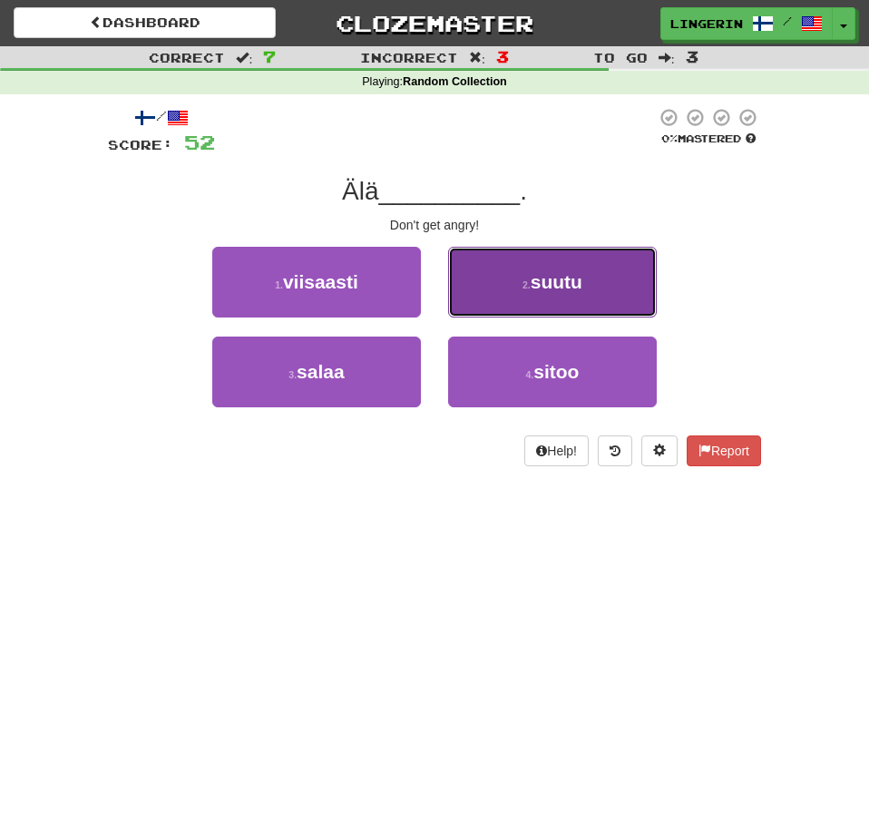
click at [561, 290] on span "suutu" at bounding box center [557, 281] width 52 height 21
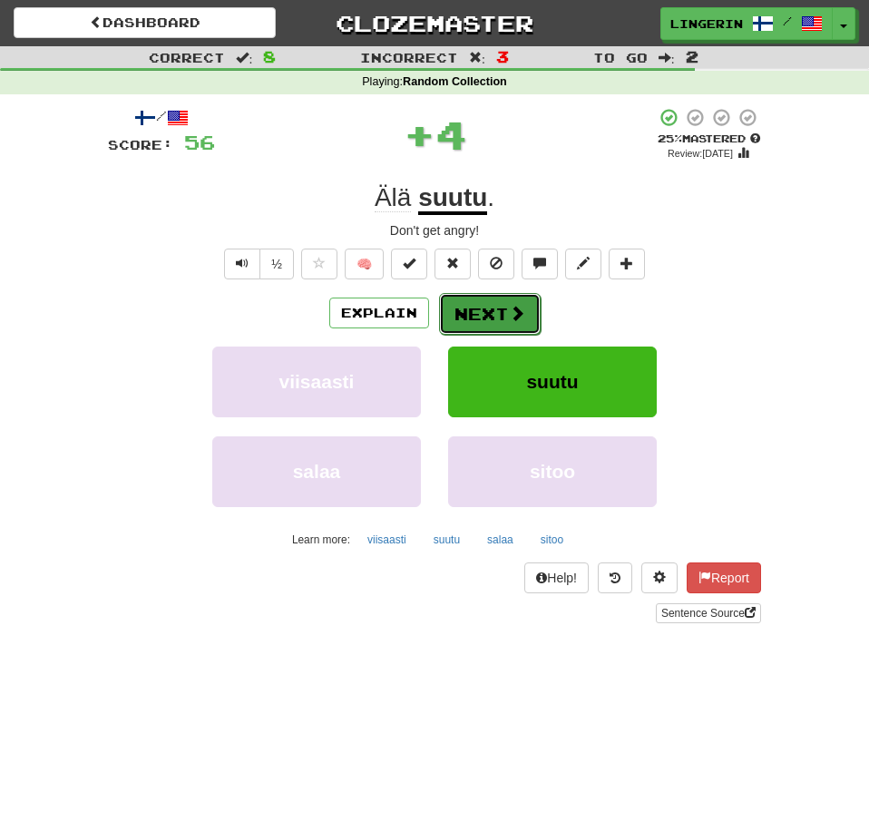
click at [456, 313] on button "Next" at bounding box center [490, 314] width 102 height 42
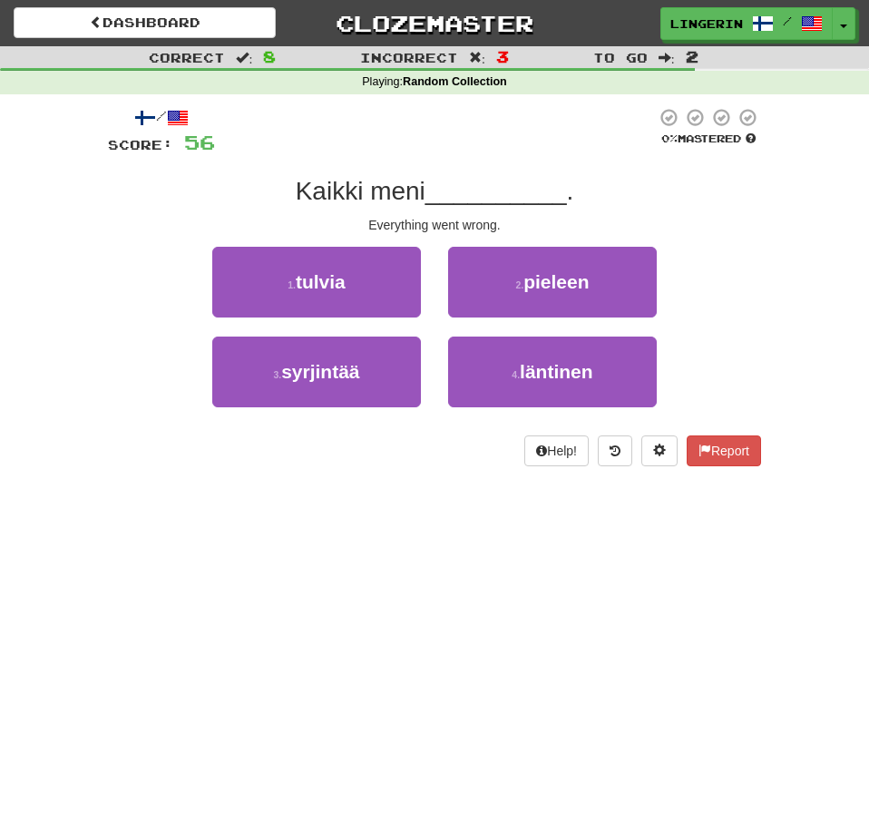
click at [739, 284] on div "1 . tulvia 2 . pieleen" at bounding box center [434, 292] width 707 height 90
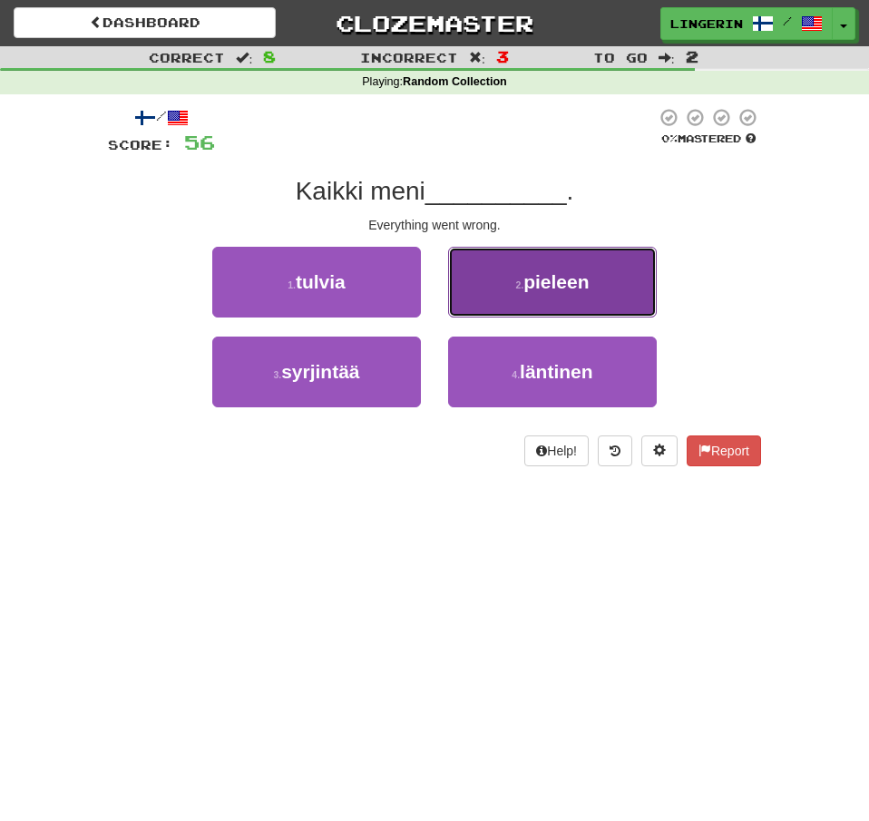
click at [629, 268] on button "2 . pieleen" at bounding box center [552, 282] width 209 height 71
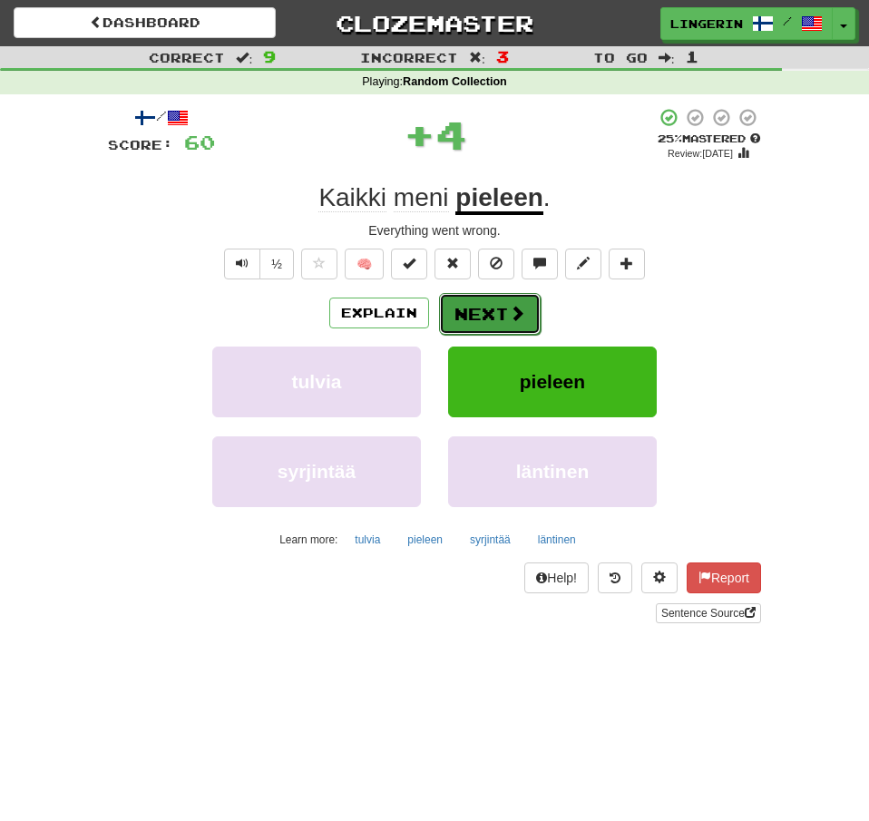
click at [509, 312] on span at bounding box center [517, 313] width 16 height 16
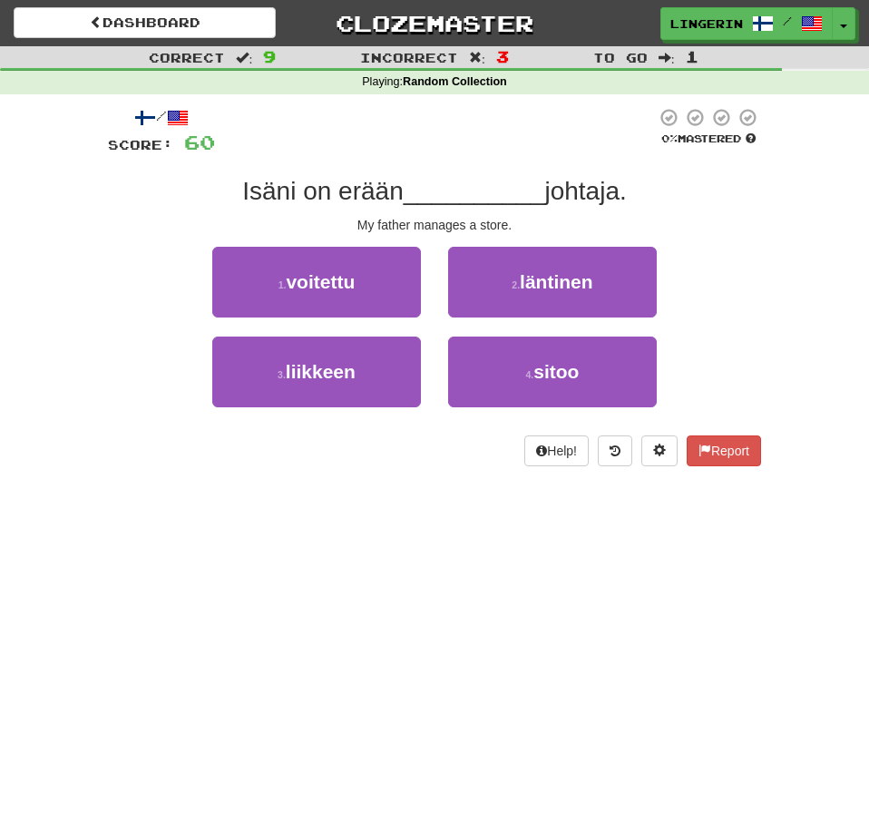
click at [799, 268] on div "Correct : 9 Incorrect : 3 To go : 1 Playing : Random Collection / Score: 60 0 %…" at bounding box center [434, 268] width 869 height 445
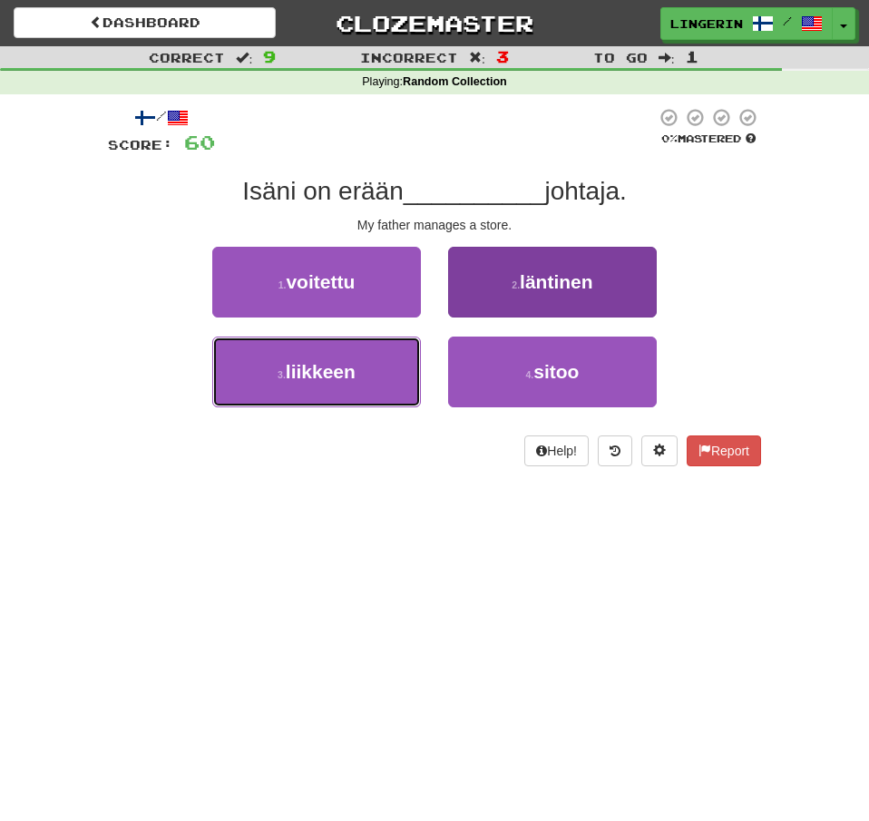
drag, startPoint x: 375, startPoint y: 361, endPoint x: 467, endPoint y: 352, distance: 93.0
click at [376, 361] on button "3 . liikkeen" at bounding box center [316, 372] width 209 height 71
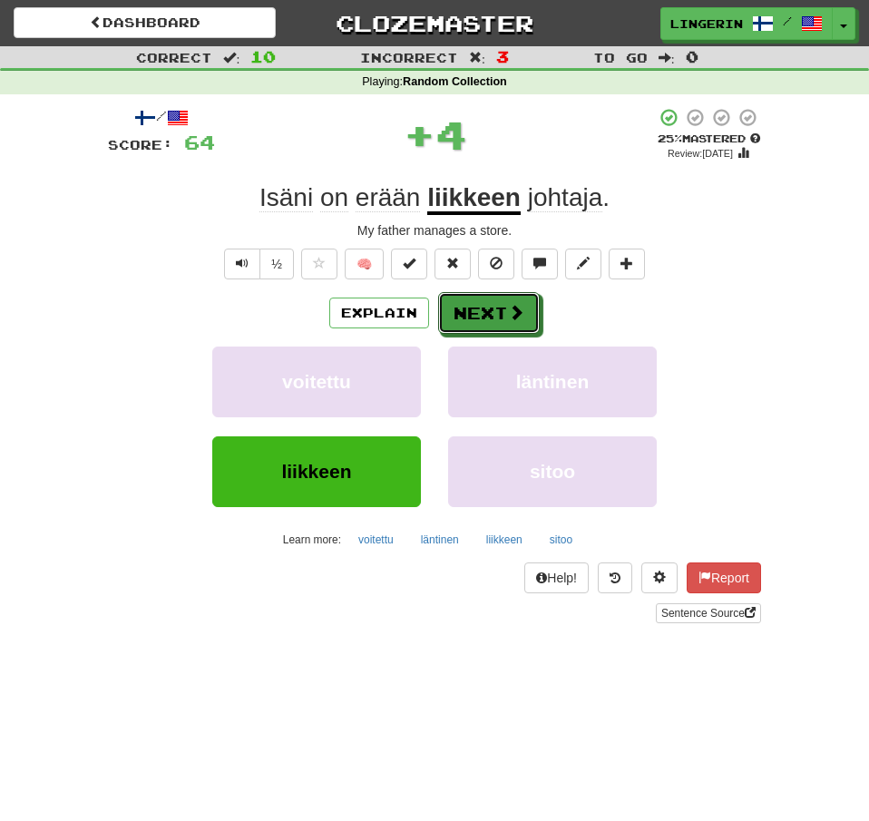
click at [497, 311] on button "Next" at bounding box center [489, 313] width 102 height 42
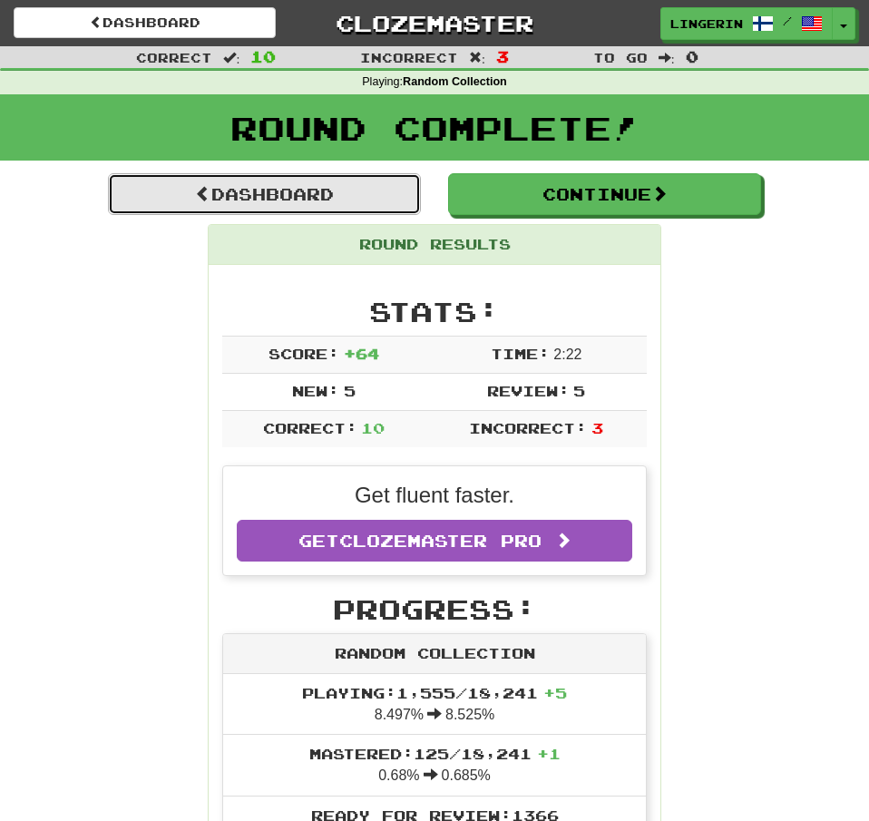
click at [258, 195] on link "Dashboard" at bounding box center [264, 194] width 313 height 42
